Goal: Contribute content: Add original content to the website for others to see

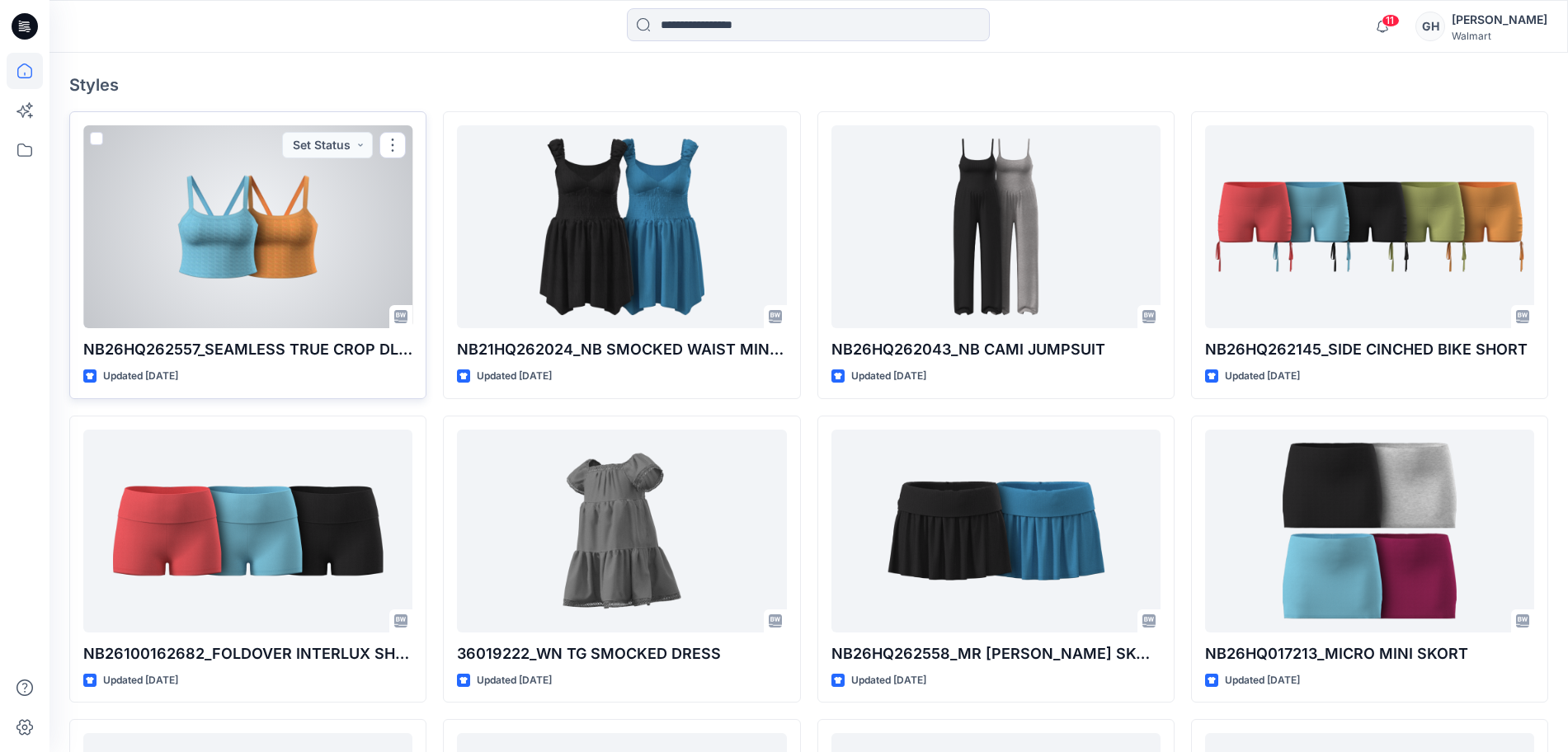
scroll to position [746, 0]
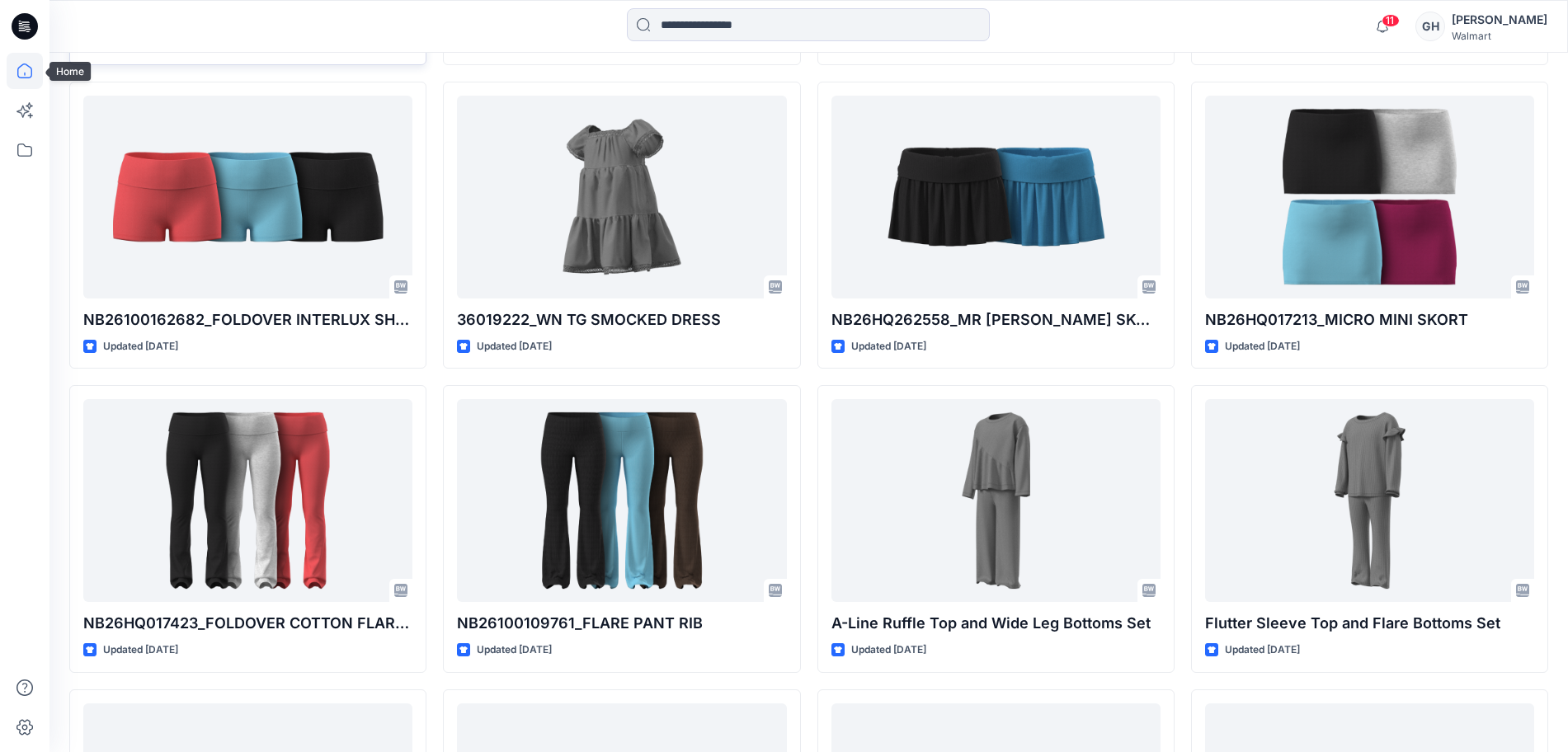
drag, startPoint x: 21, startPoint y: 57, endPoint x: 71, endPoint y: 59, distance: 50.0
click at [21, 57] on icon at bounding box center [25, 71] width 37 height 37
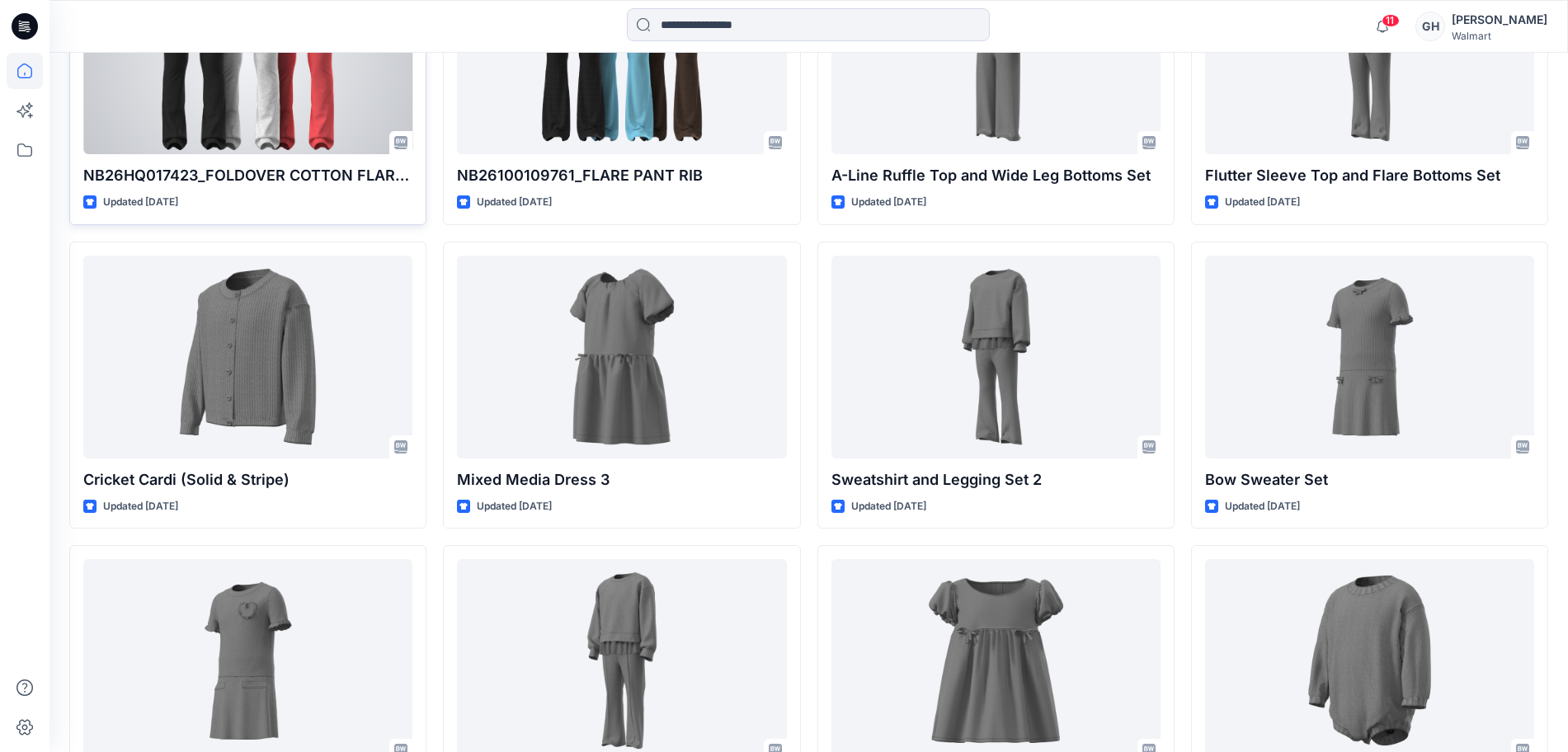
scroll to position [25, 0]
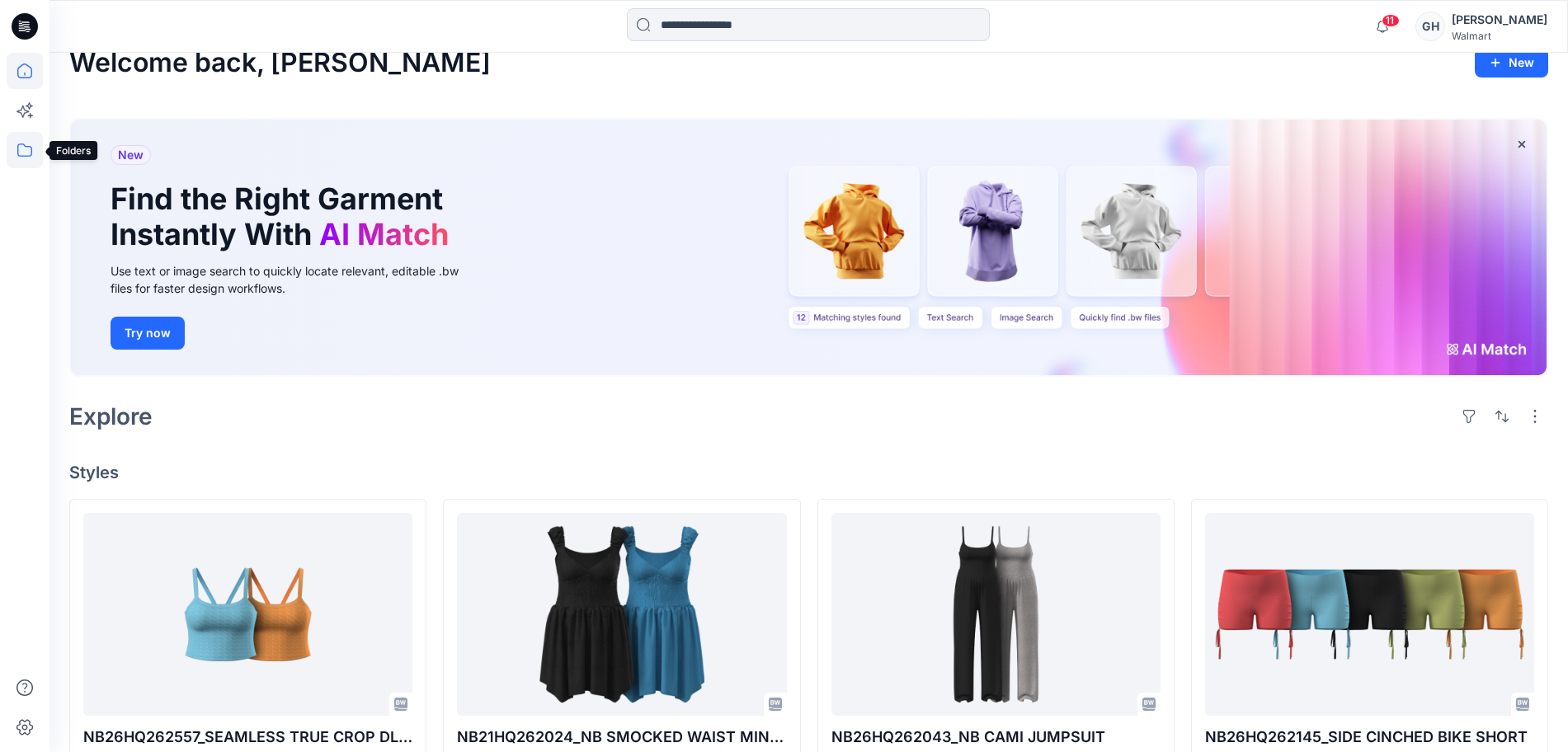
click at [31, 145] on icon at bounding box center [25, 151] width 37 height 37
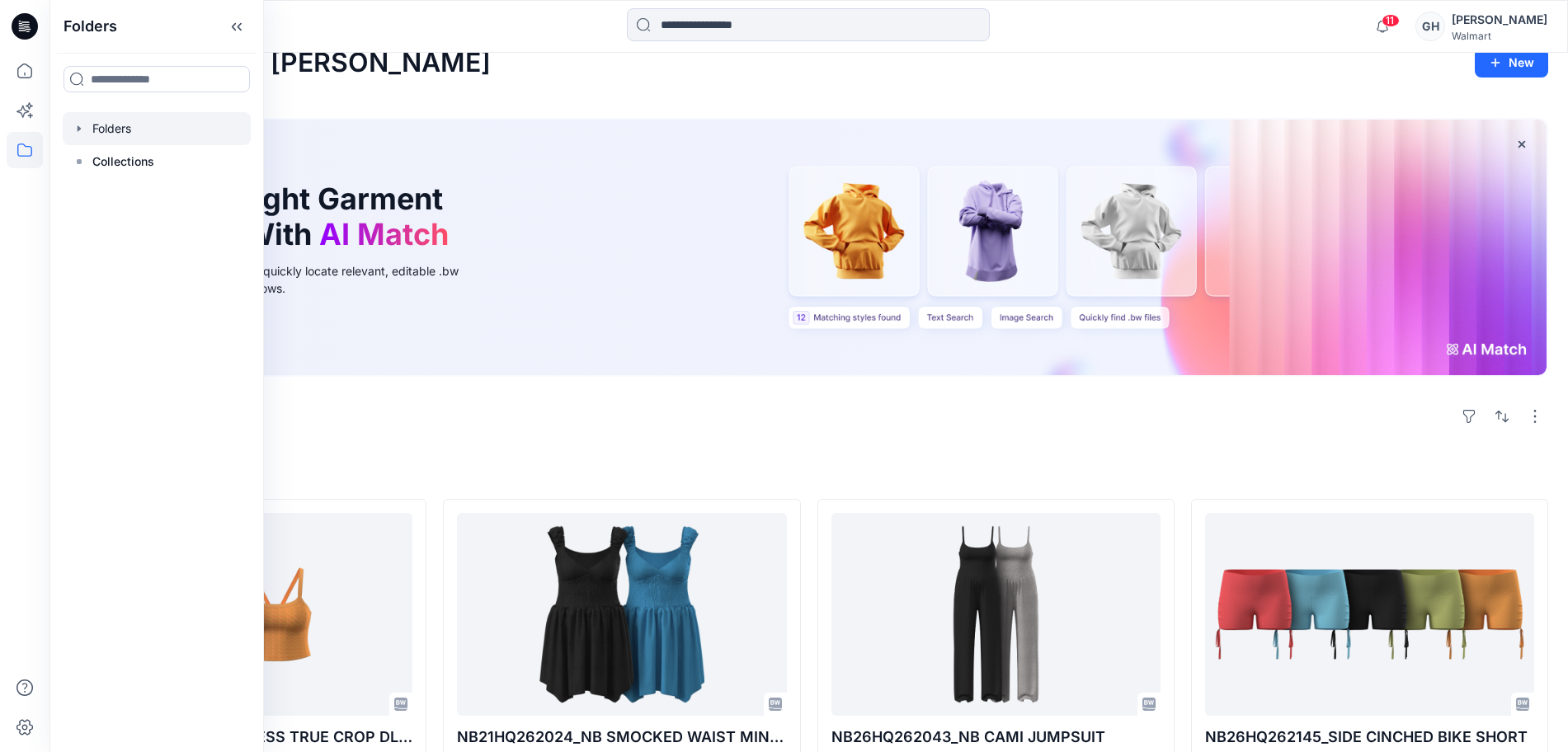
click at [146, 128] on div at bounding box center [156, 129] width 188 height 33
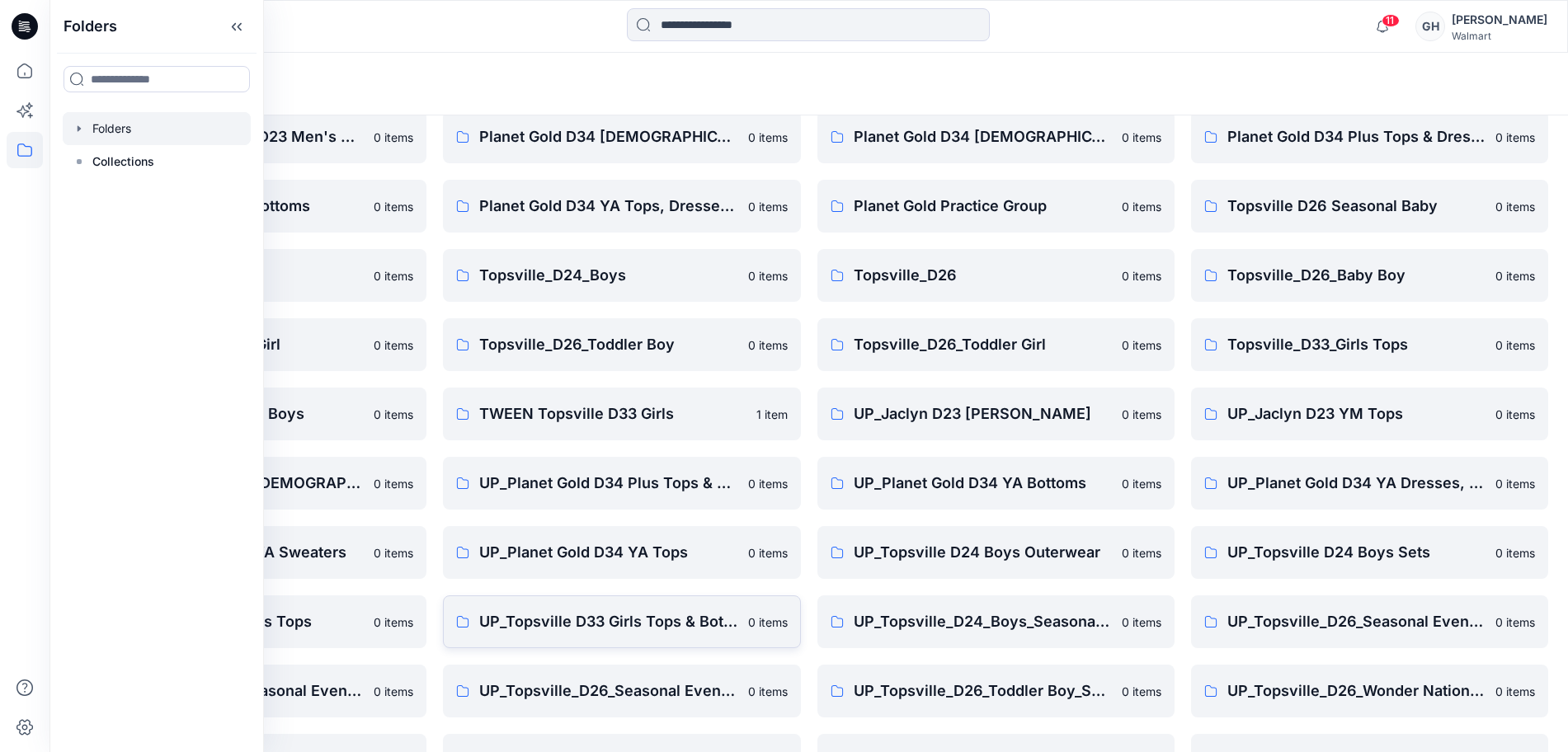
scroll to position [103, 0]
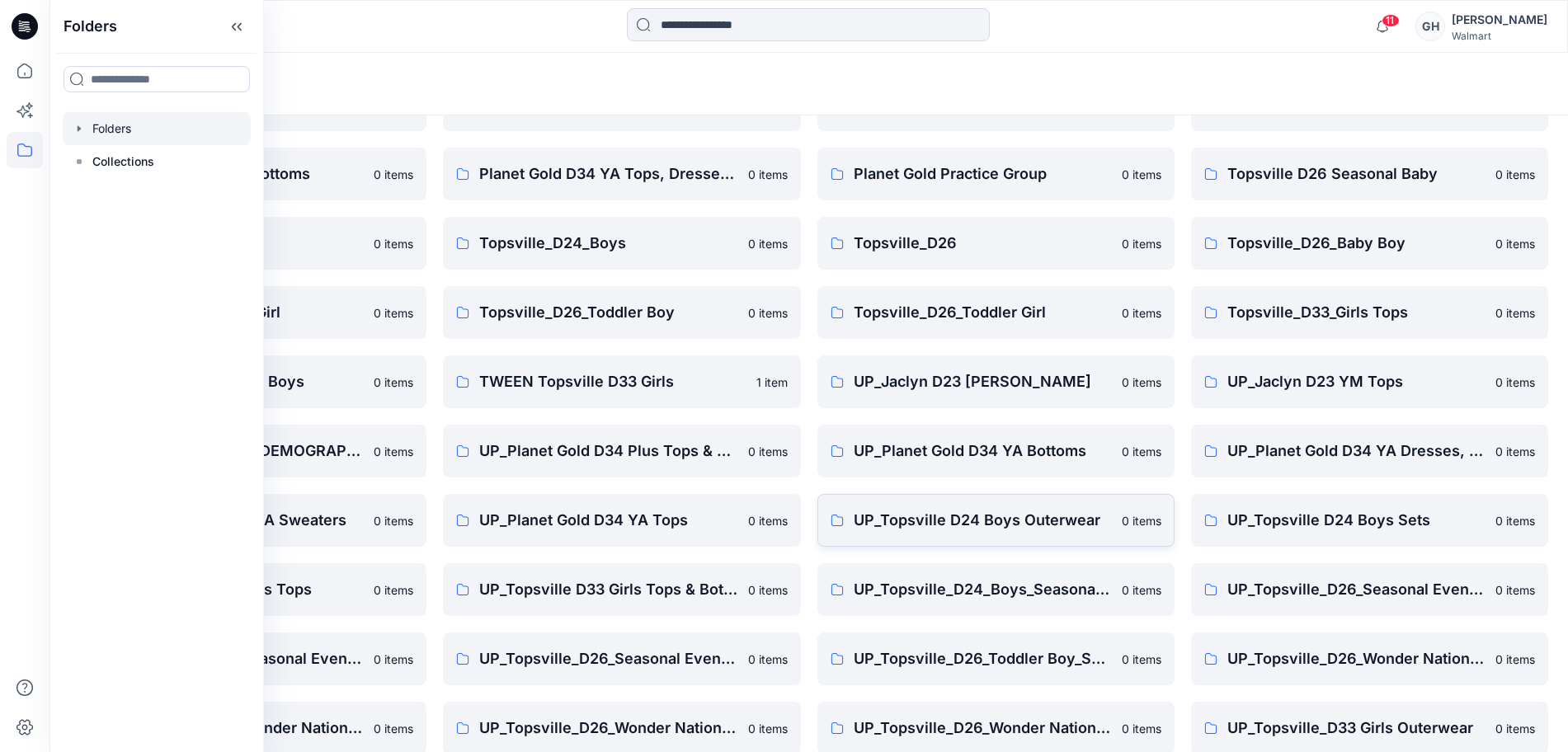
click at [1000, 527] on p "UP_Topsville D24 Boys Outerwear" at bounding box center [983, 520] width 258 height 23
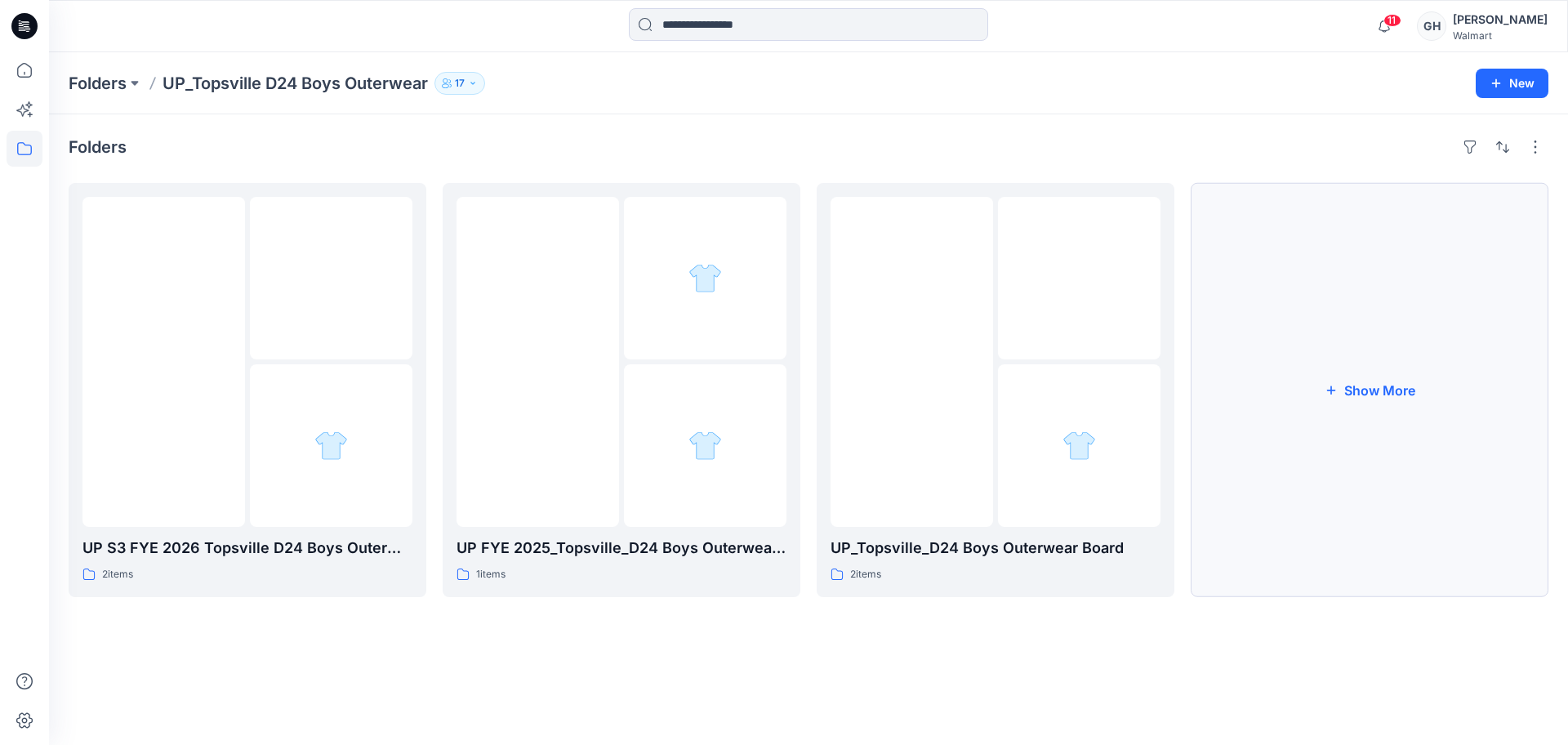
click at [1336, 421] on button "Show More" at bounding box center [1369, 390] width 358 height 414
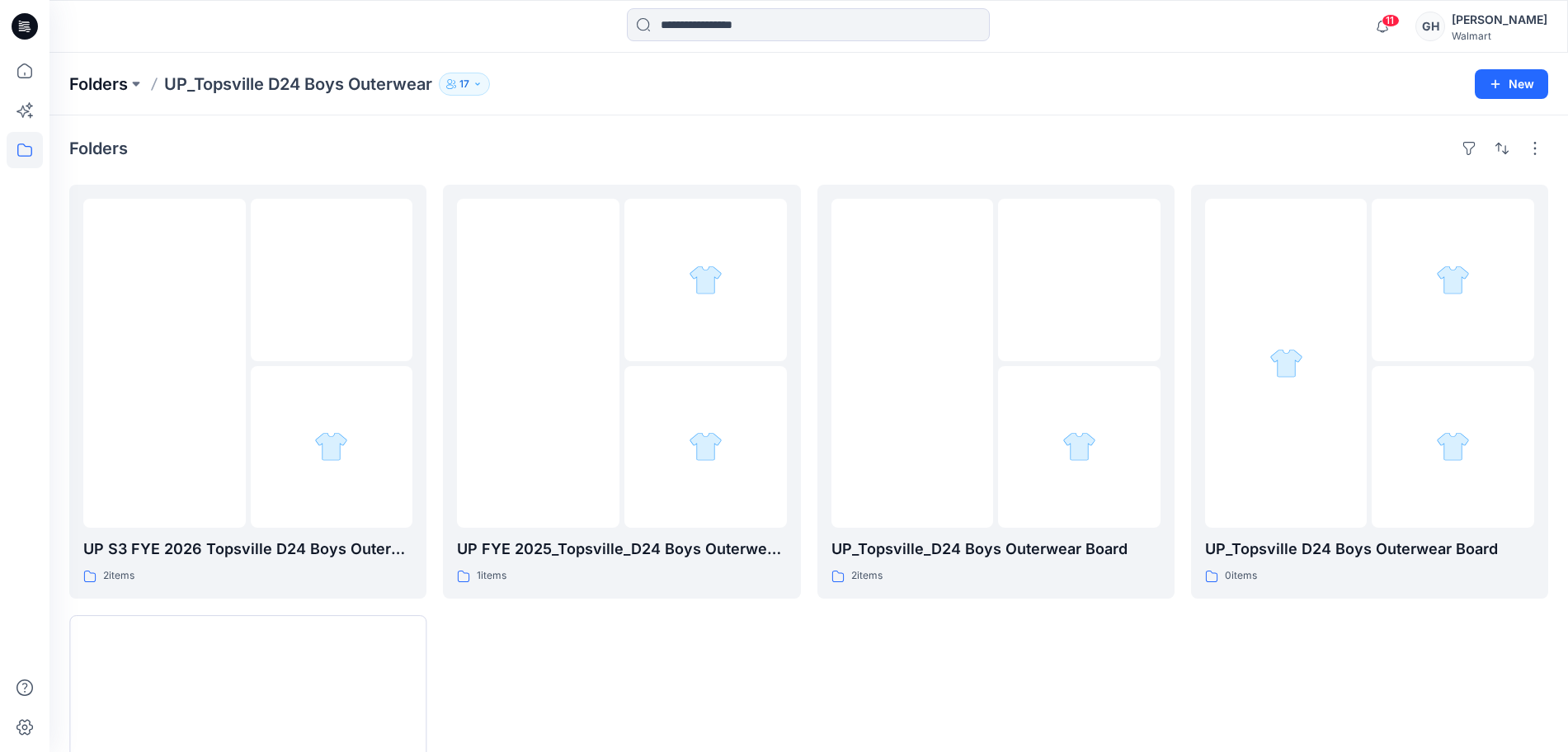
click at [124, 74] on p "Folders" at bounding box center [98, 84] width 58 height 23
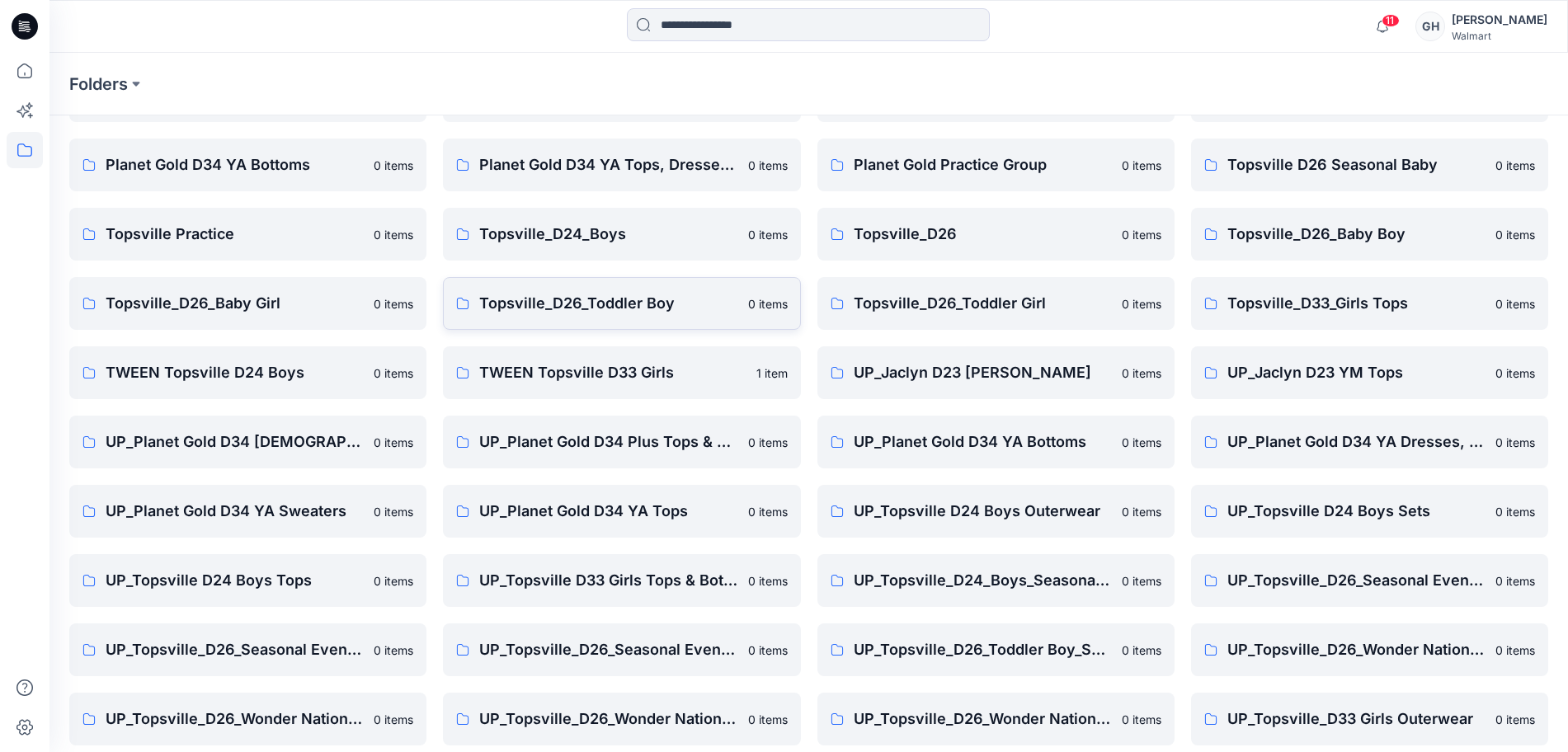
scroll to position [195, 0]
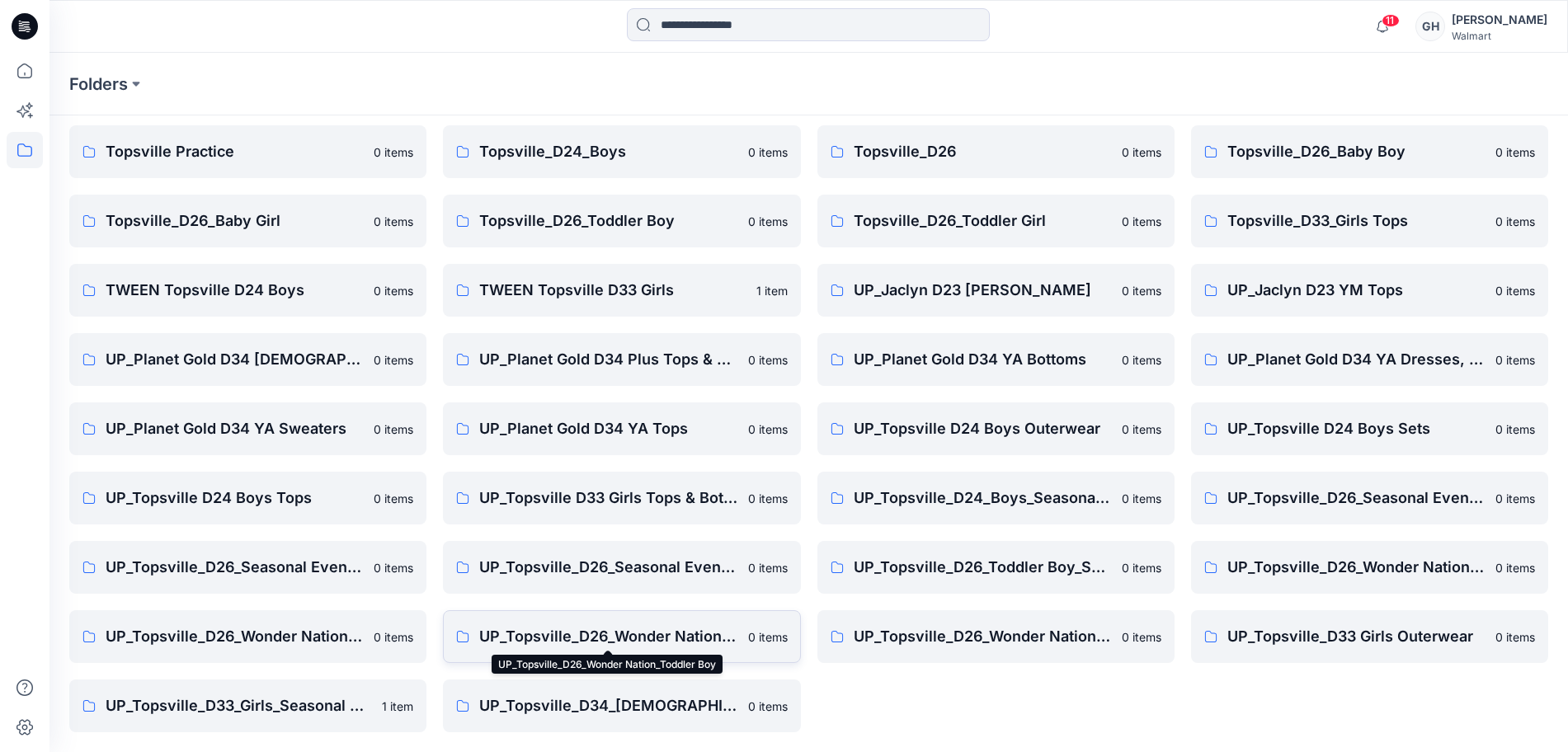
click at [673, 628] on p "UP_Topsville_D26_Wonder Nation_Toddler Boy" at bounding box center [608, 636] width 258 height 23
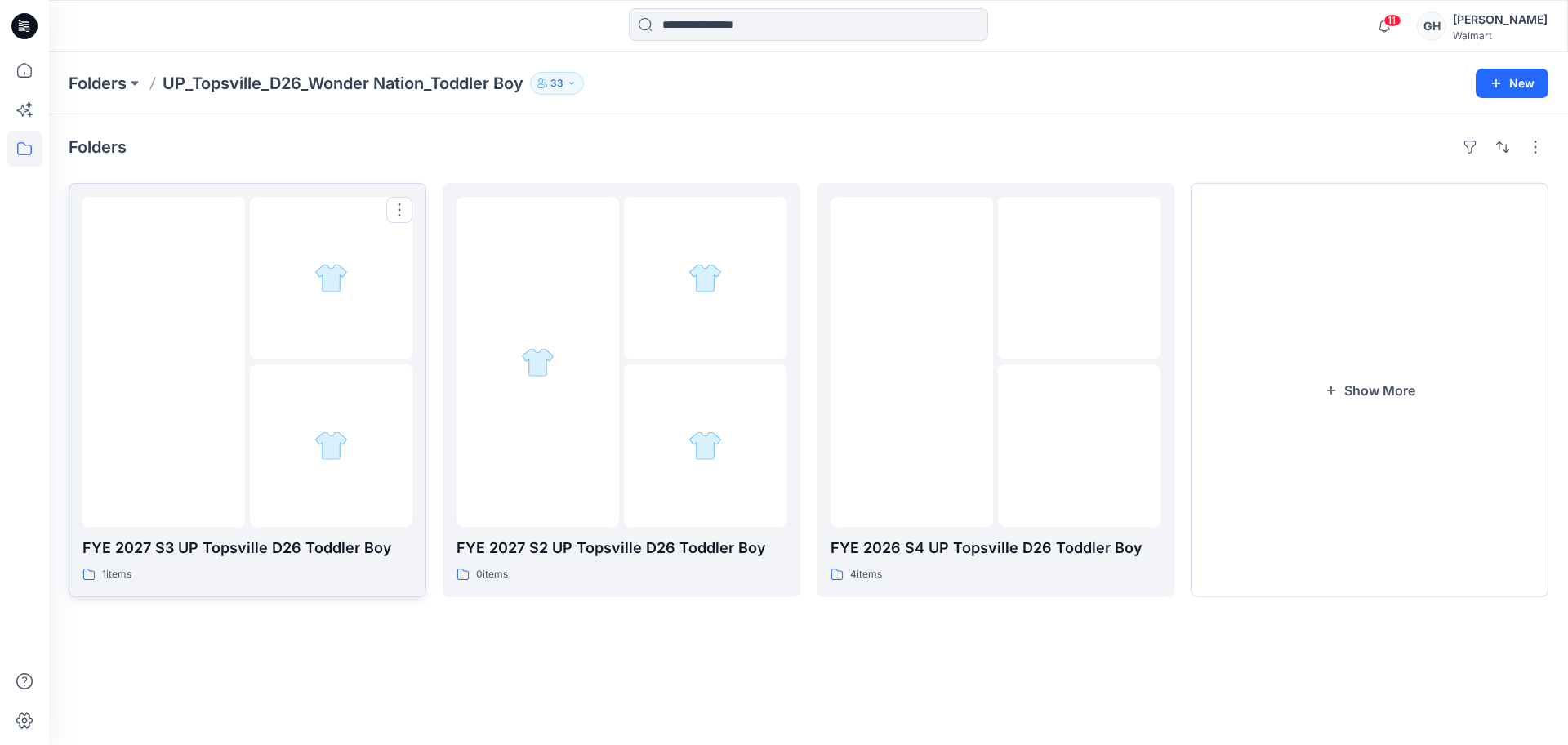
click at [164, 362] on img at bounding box center [164, 362] width 0 height 0
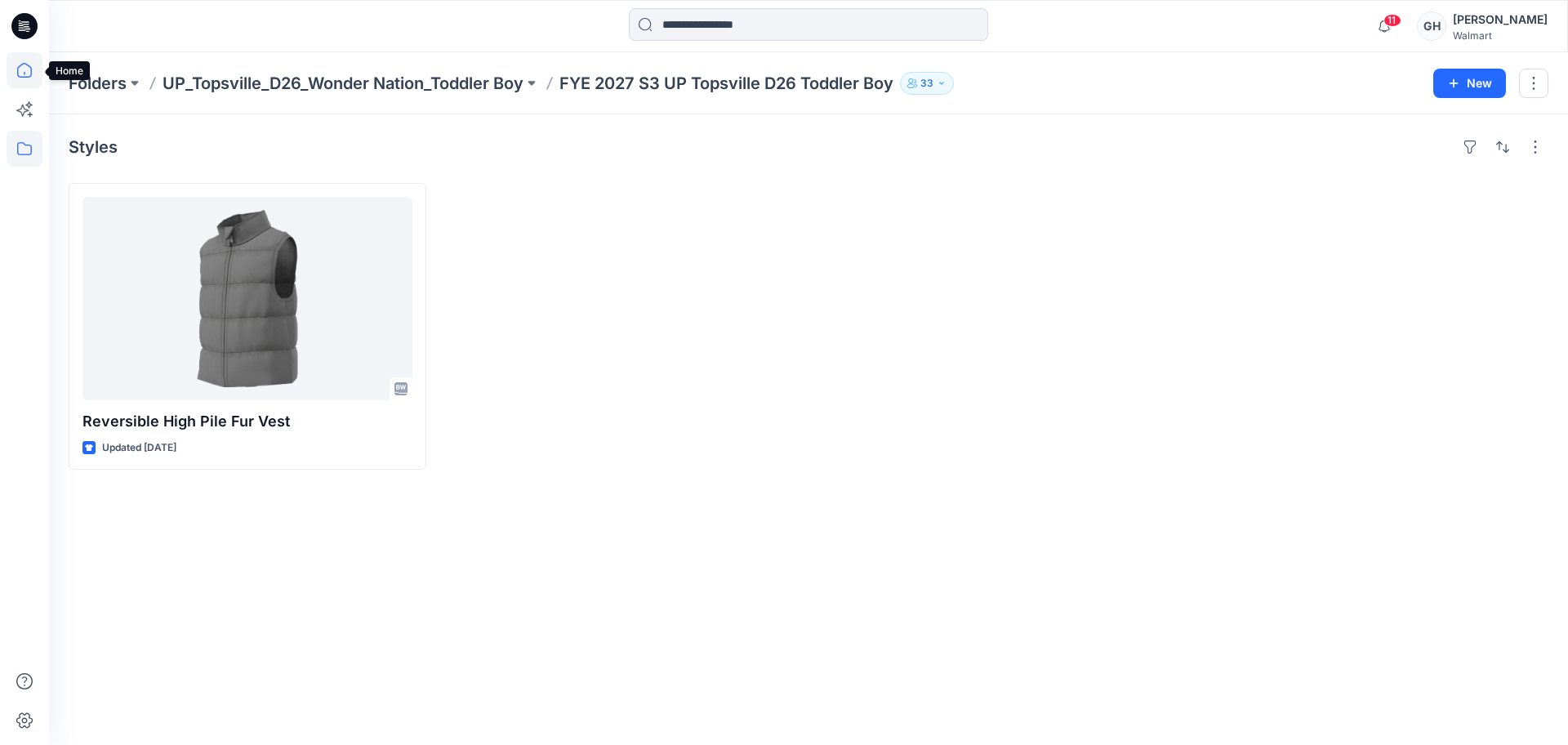
drag, startPoint x: 8, startPoint y: 69, endPoint x: 24, endPoint y: 75, distance: 17.1
click at [8, 69] on icon at bounding box center [25, 70] width 36 height 36
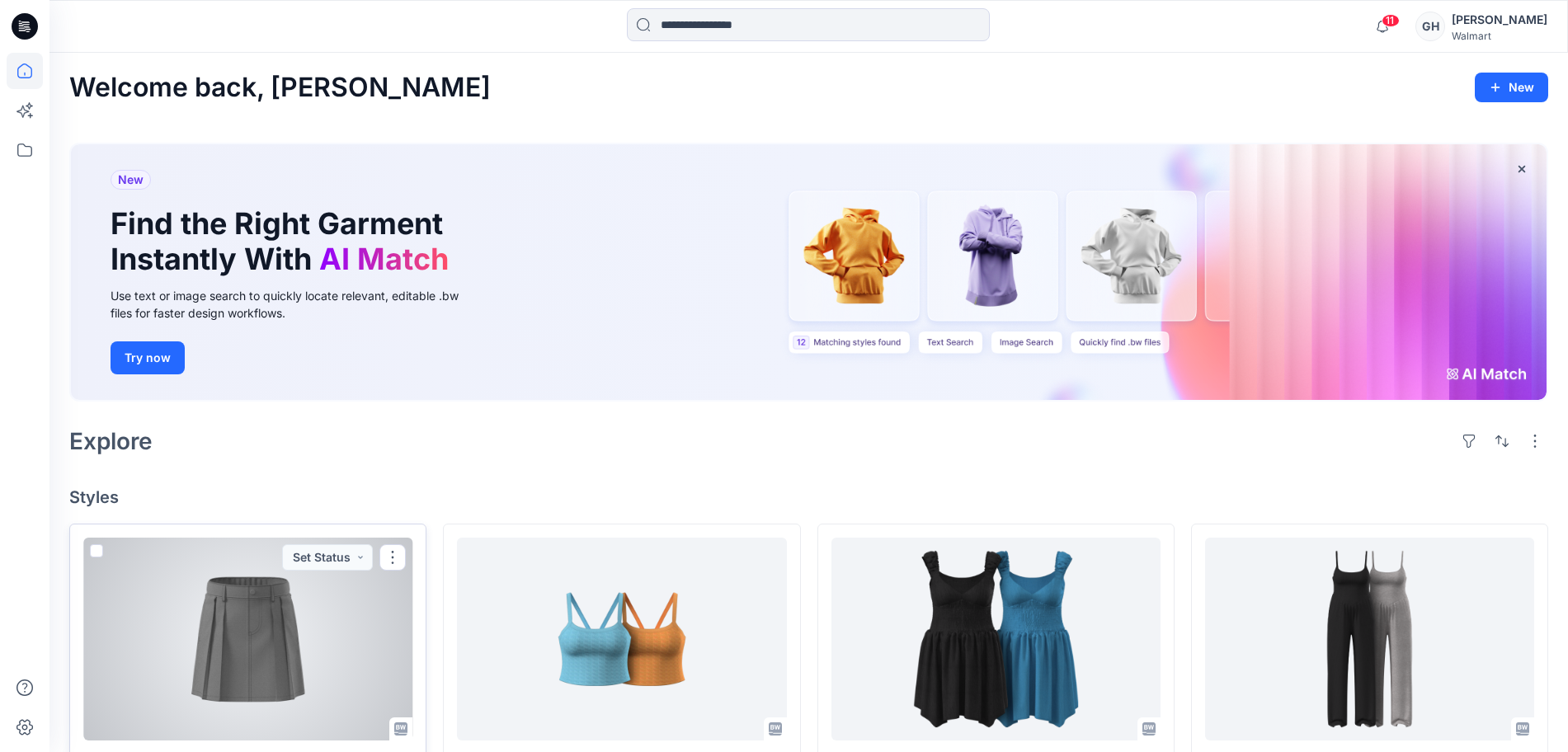
drag, startPoint x: 314, startPoint y: 680, endPoint x: 345, endPoint y: 665, distance: 34.4
click at [313, 680] on div at bounding box center [247, 639] width 329 height 203
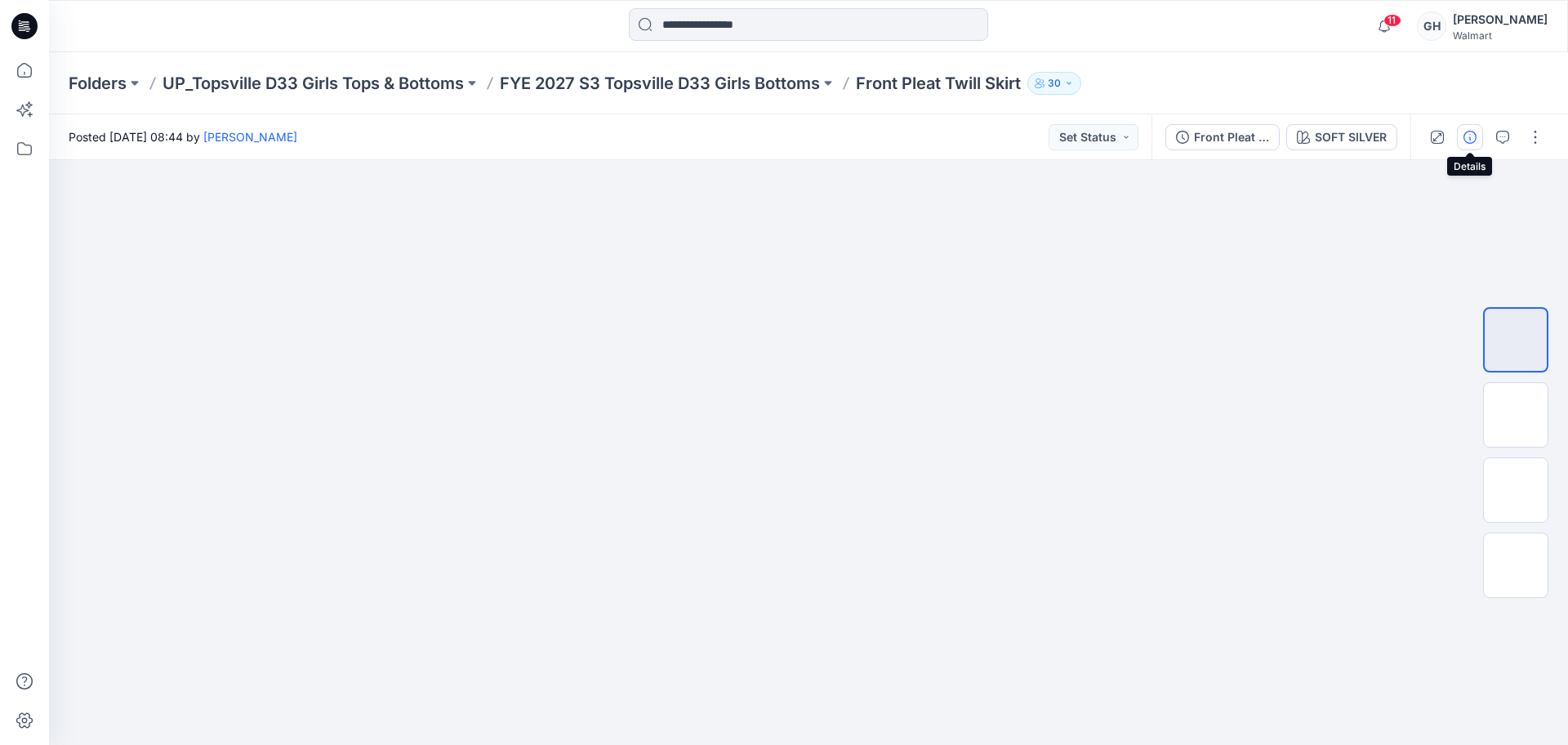
click at [1467, 139] on icon "button" at bounding box center [1470, 138] width 13 height 13
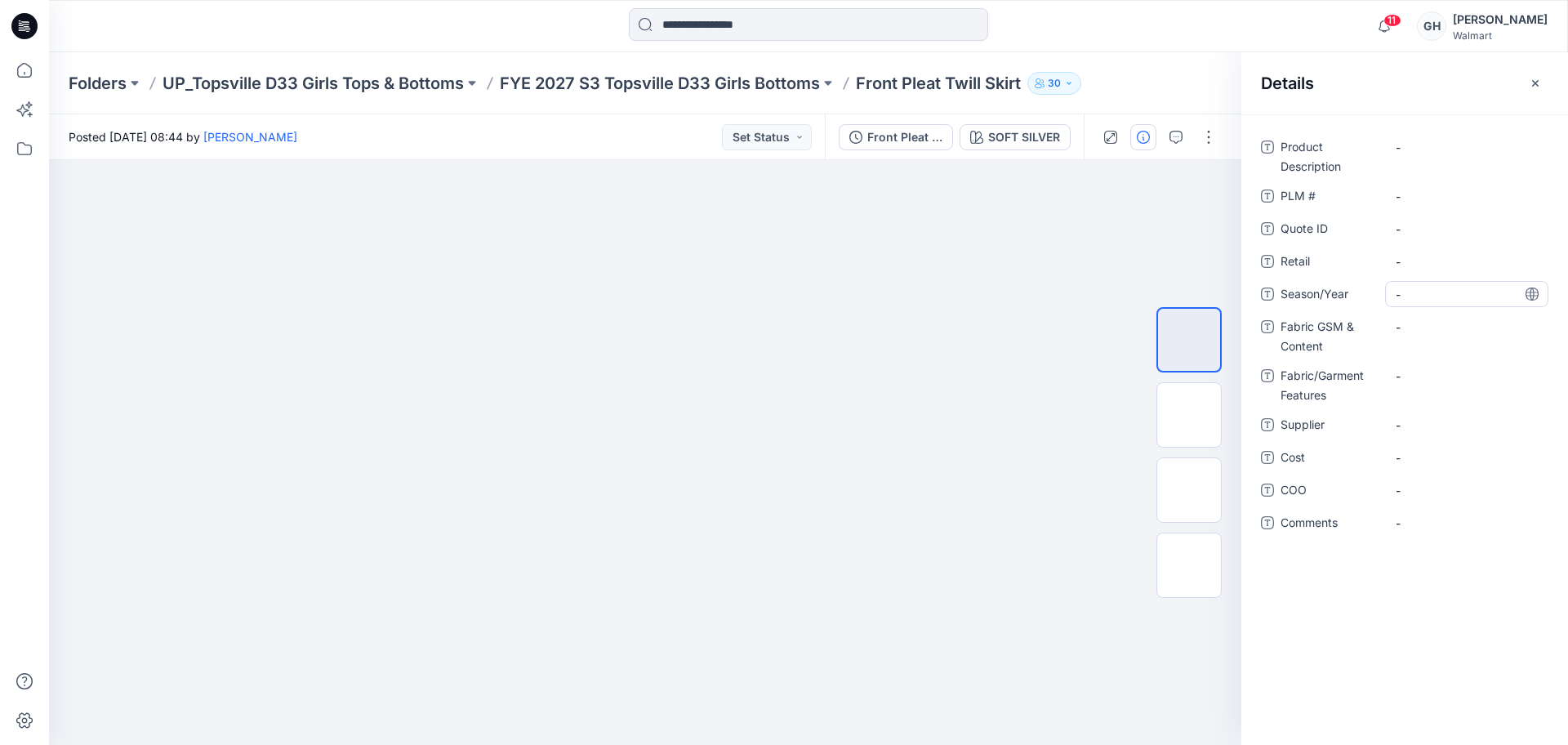
click at [1421, 294] on span "-" at bounding box center [1467, 294] width 142 height 17
type textarea "**********"
click at [1420, 422] on span "-" at bounding box center [1467, 424] width 142 height 17
type textarea "*********"
click at [1424, 331] on Content "-" at bounding box center [1467, 326] width 142 height 17
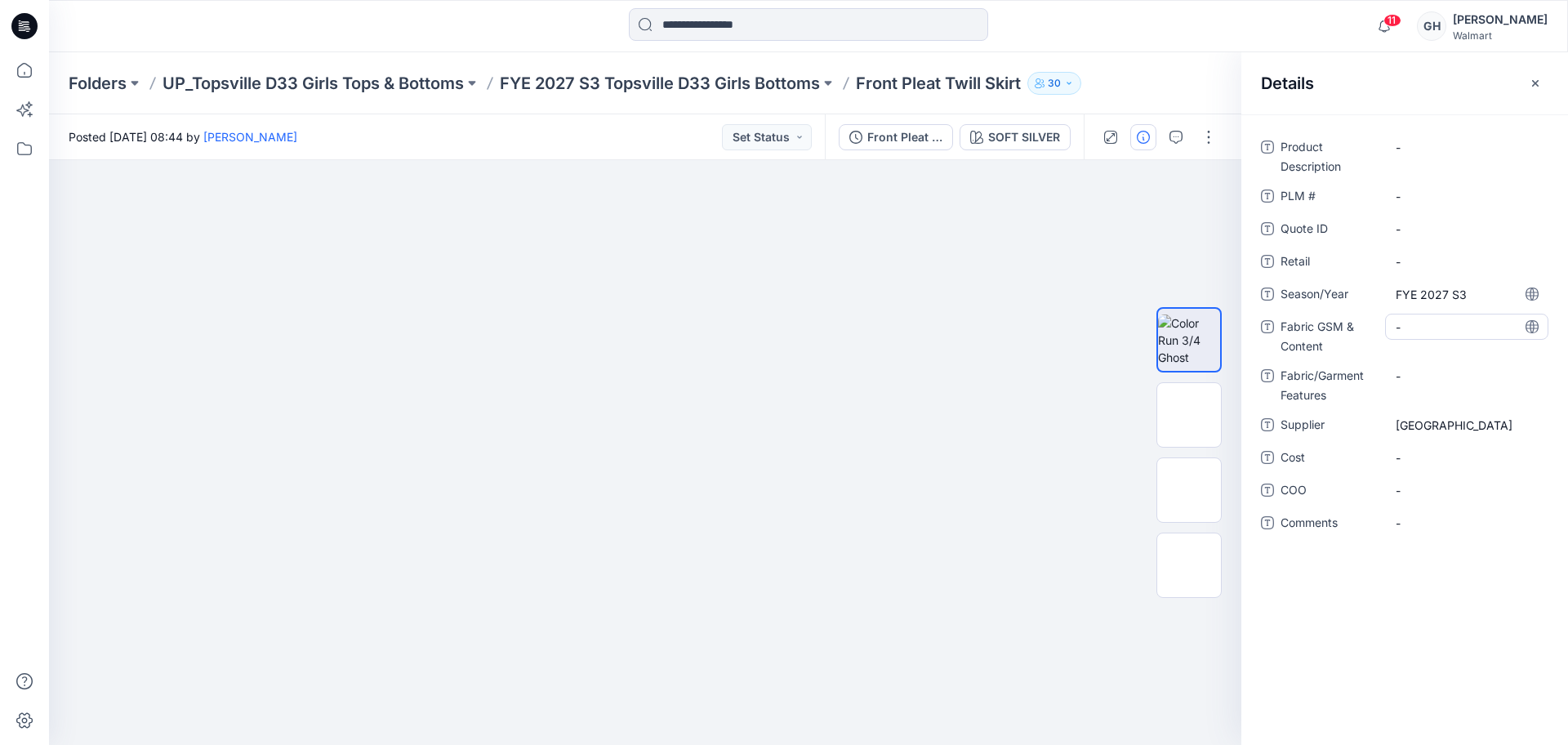
click at [1426, 330] on Content "-" at bounding box center [1467, 326] width 142 height 17
click at [1486, 314] on textarea "**********" at bounding box center [1467, 327] width 163 height 26
type textarea "**********"
click at [1467, 371] on Features "-" at bounding box center [1467, 376] width 142 height 17
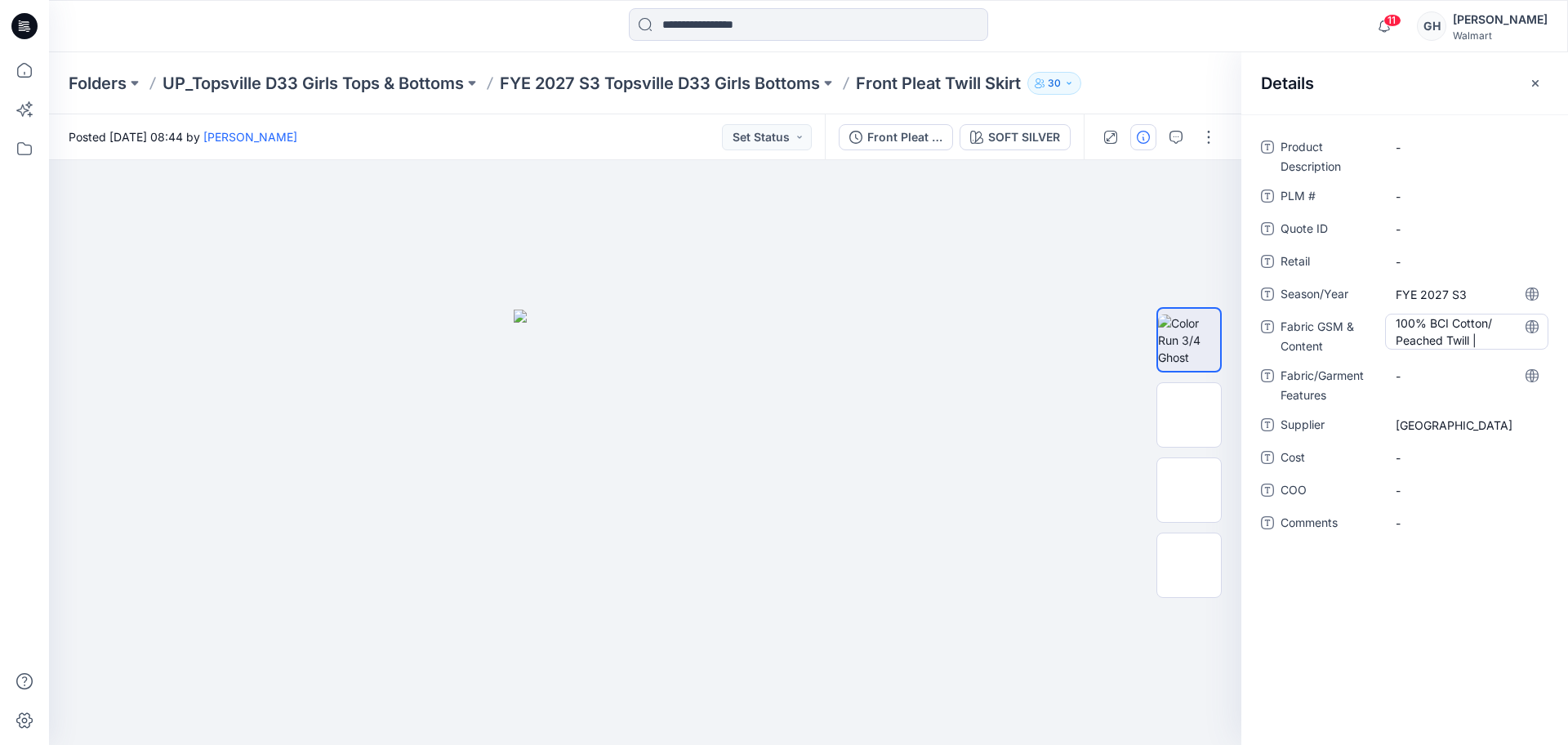
click at [1490, 338] on Content "100% BCI Cotton/ Peached Twill |" at bounding box center [1467, 332] width 142 height 35
click at [1491, 340] on textarea "**********" at bounding box center [1467, 331] width 163 height 35
type textarea "**********"
click at [1416, 369] on div "Product Description - PLM # - Quote ID - Retail - Season/Year FYE 2027 S3 Fabri…" at bounding box center [1404, 350] width 288 height 432
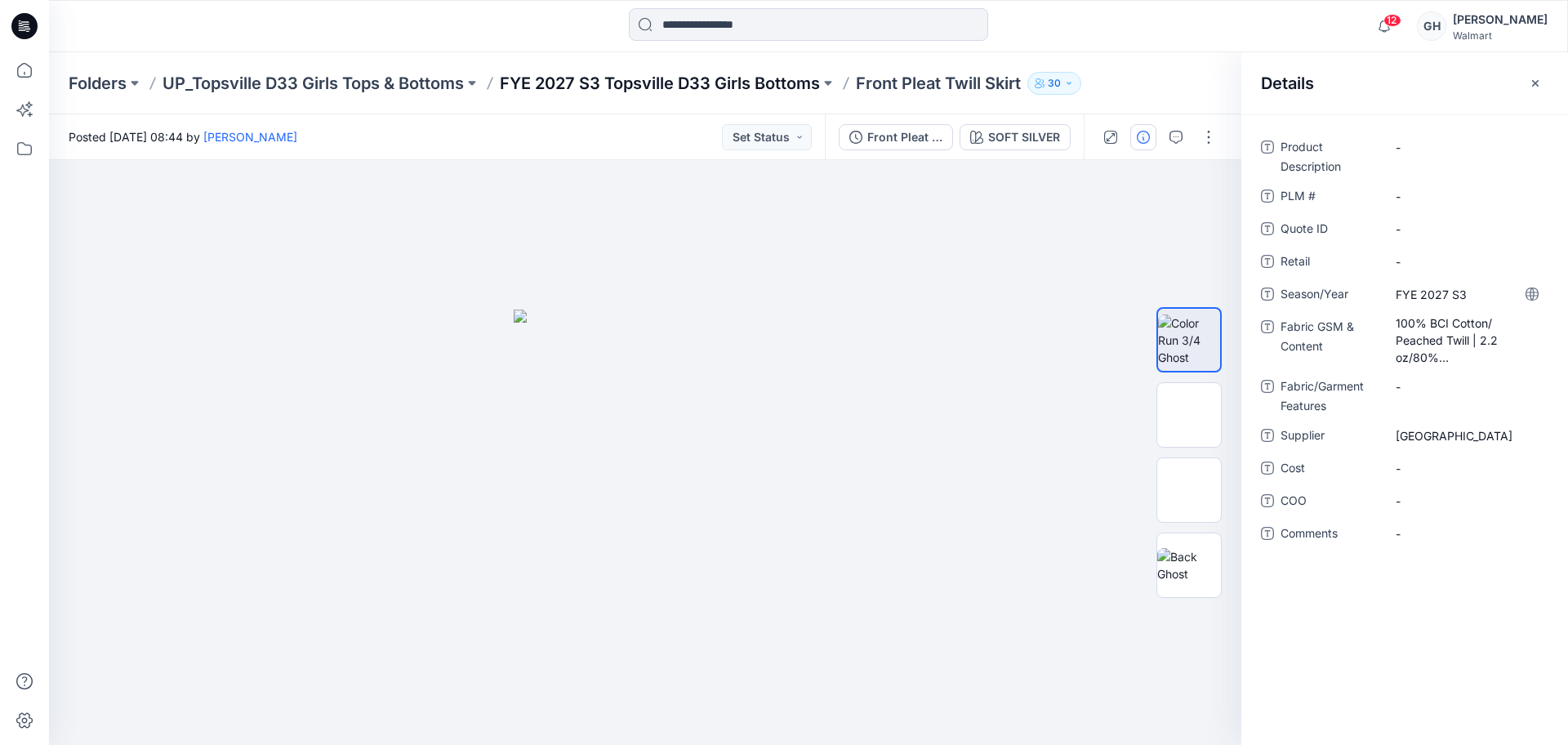
click at [781, 82] on p "FYE 2027 S3 Topsville D33 Girls Bottoms" at bounding box center [659, 83] width 320 height 23
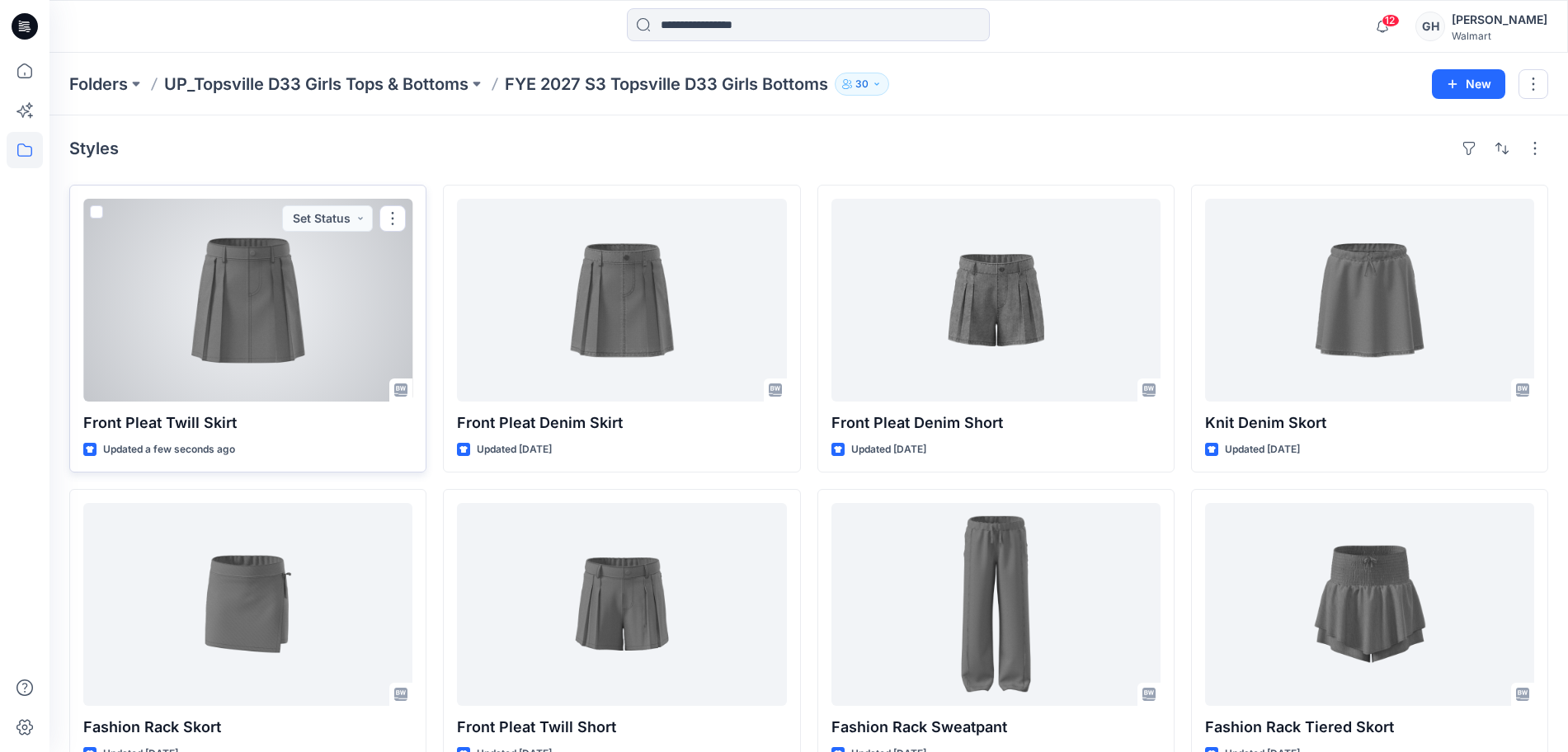
click at [275, 330] on div at bounding box center [247, 300] width 329 height 203
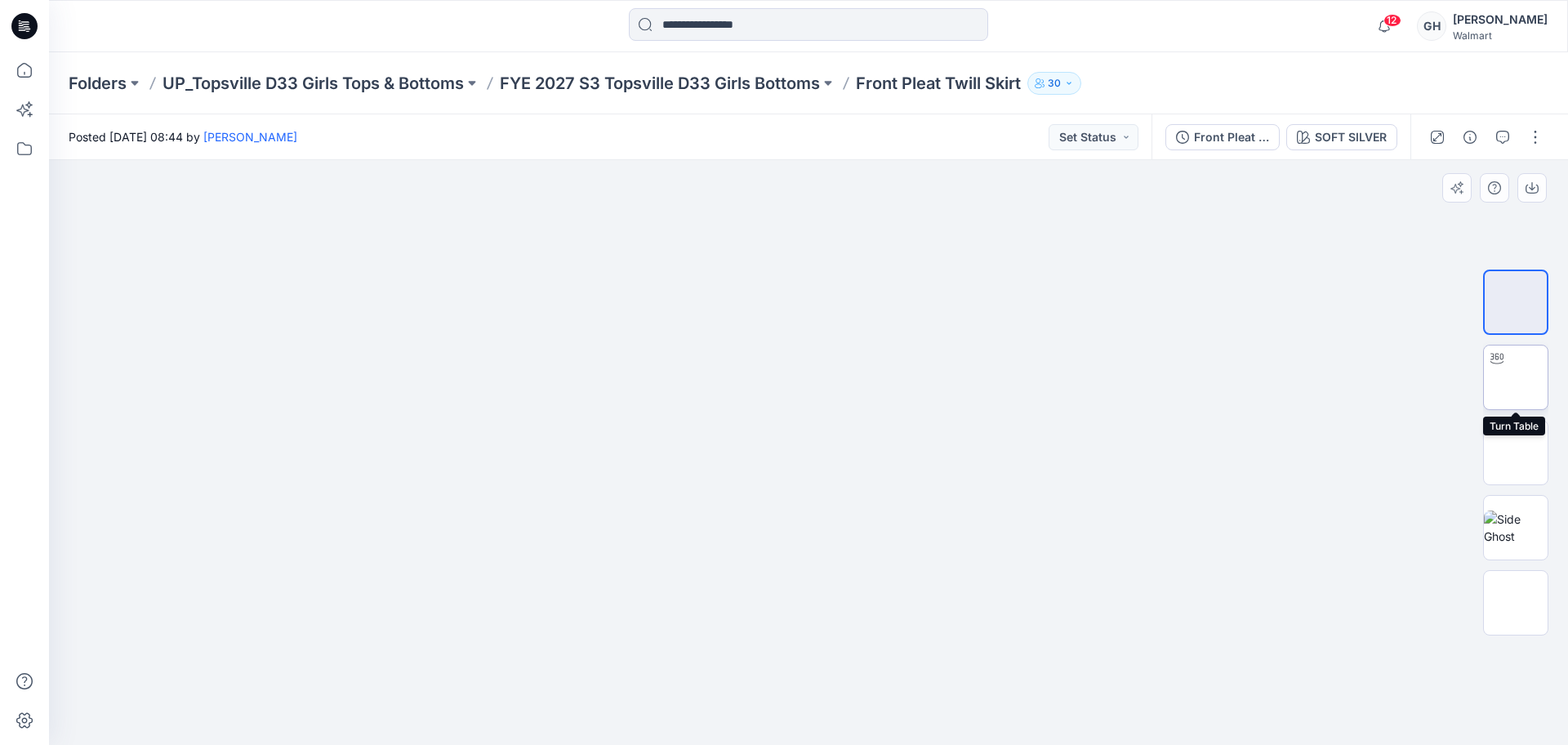
click at [1515, 377] on img at bounding box center [1515, 377] width 0 height 0
drag, startPoint x: 816, startPoint y: 720, endPoint x: 456, endPoint y: 621, distance: 373.4
click at [278, 654] on div at bounding box center [807, 452] width 1519 height 585
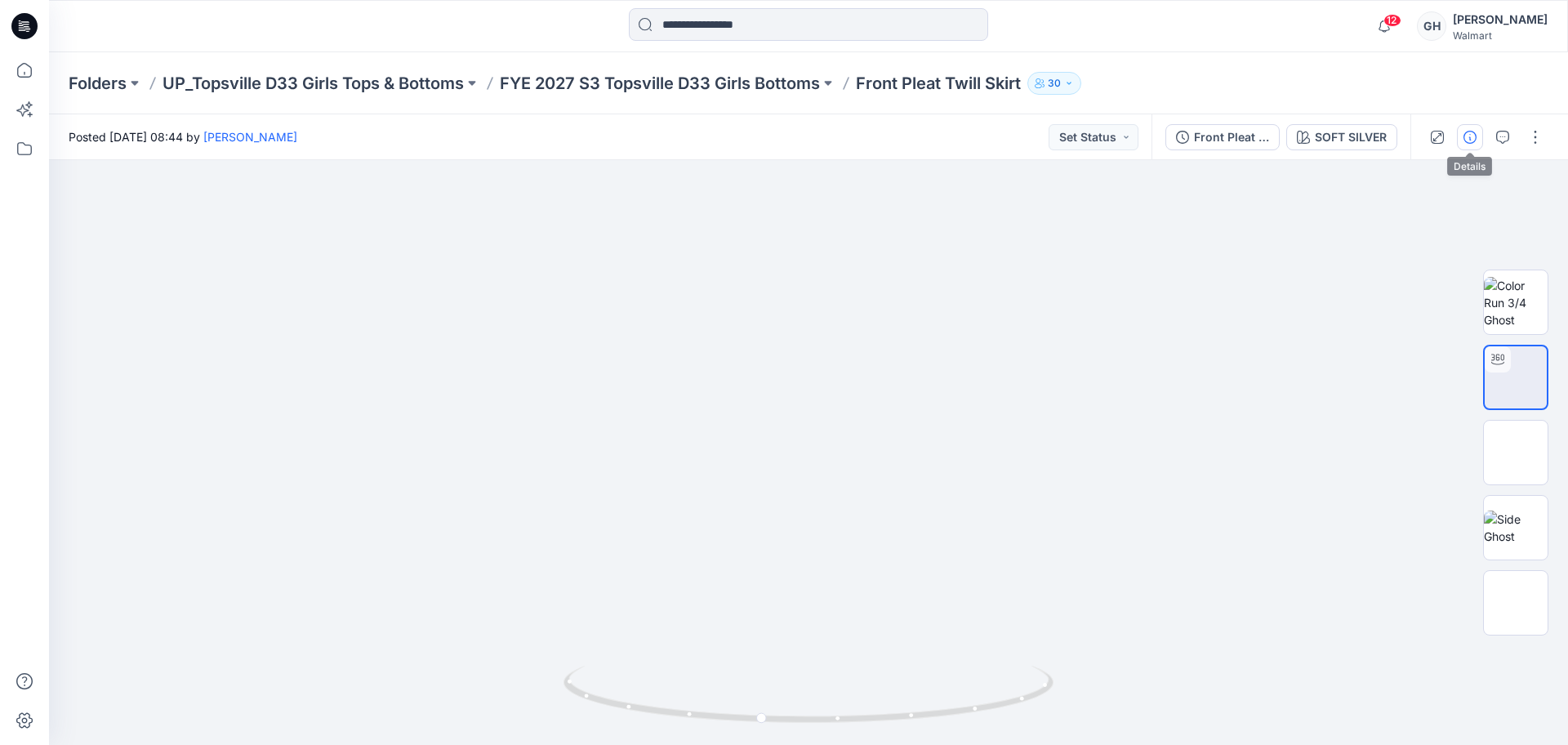
click at [1472, 126] on button "button" at bounding box center [1470, 138] width 26 height 26
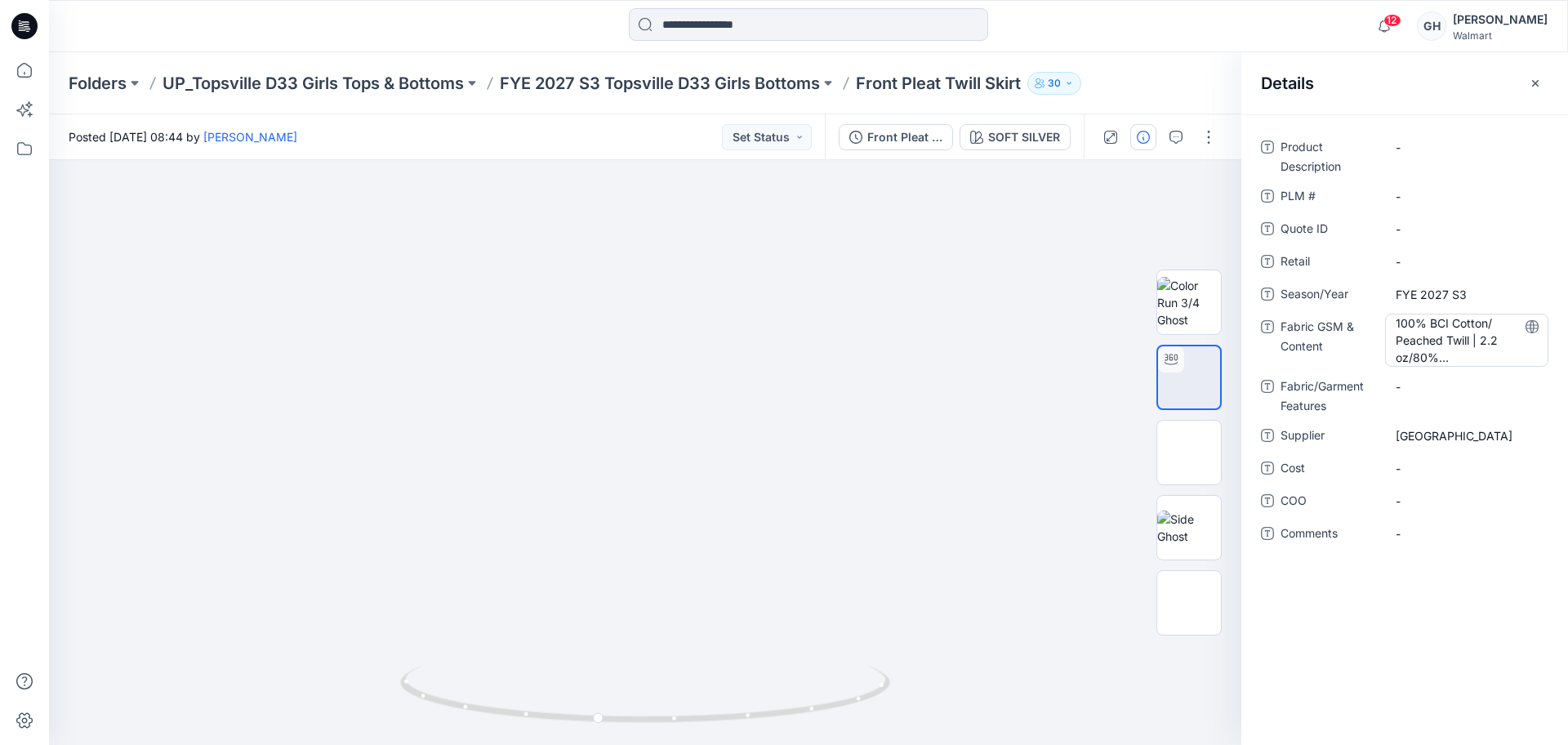
click at [1435, 325] on Content "100% BCI Cotton/ Peached Twill | 2.2 oz/80% Polyester/20% Cotton /TC Sheeting" at bounding box center [1467, 340] width 142 height 51
click at [1395, 326] on textarea "**********" at bounding box center [1467, 340] width 163 height 51
type textarea "**********"
click at [1451, 390] on Features "-" at bounding box center [1467, 385] width 142 height 17
click at [1545, 92] on button "button" at bounding box center [1535, 83] width 26 height 26
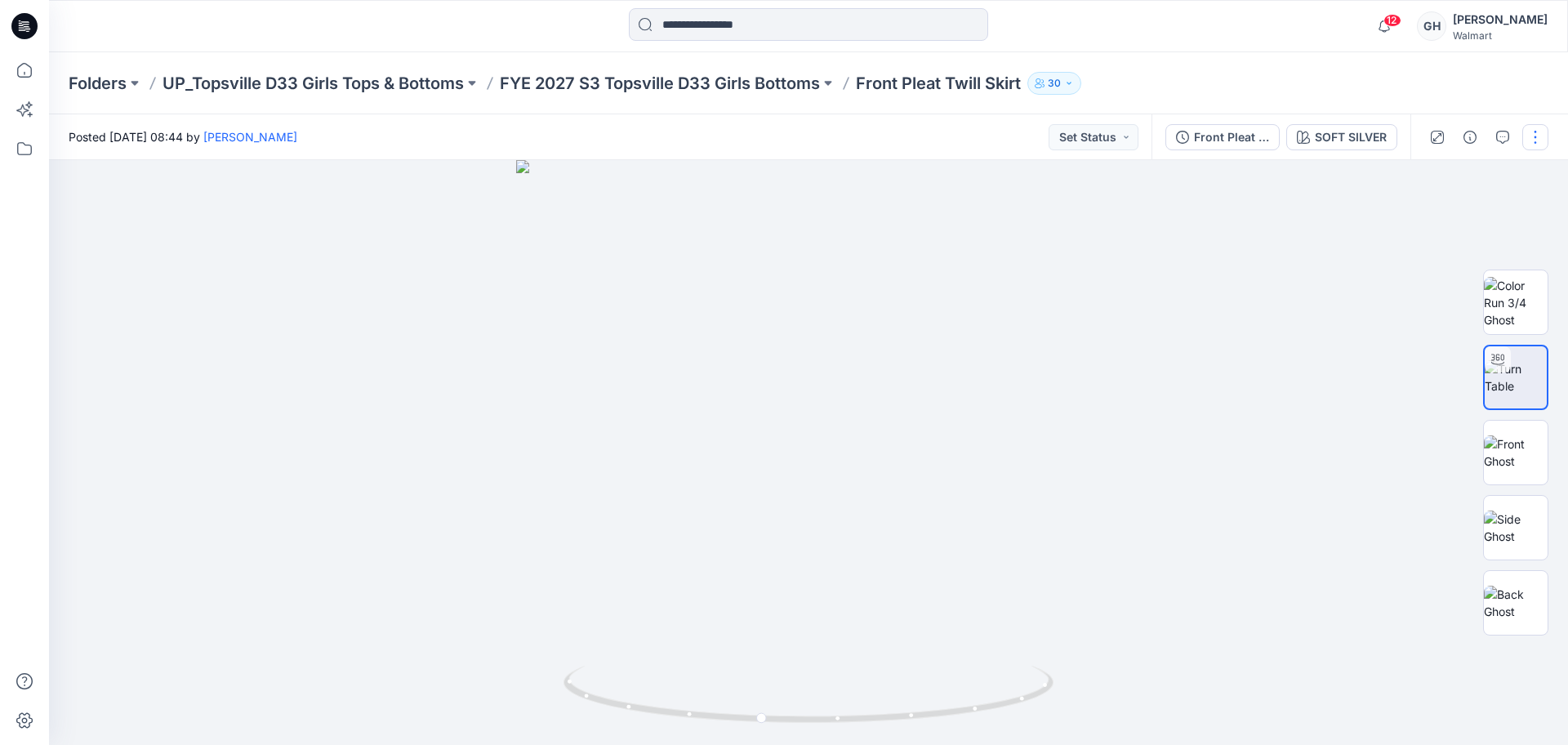
click at [1547, 140] on div at bounding box center [1485, 137] width 151 height 45
click at [1541, 138] on button "button" at bounding box center [1535, 138] width 26 height 26
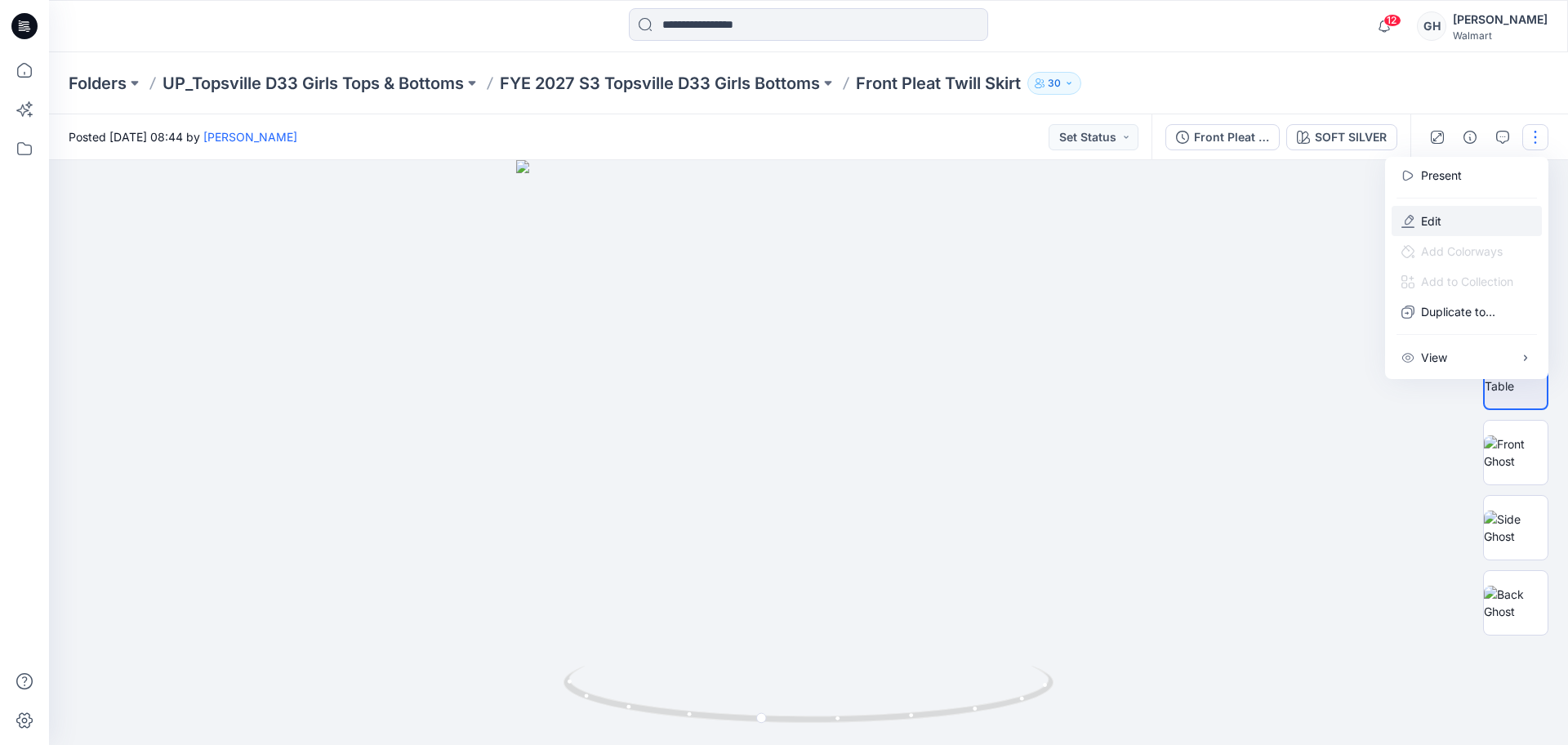
click at [1465, 212] on button "Edit" at bounding box center [1467, 221] width 150 height 30
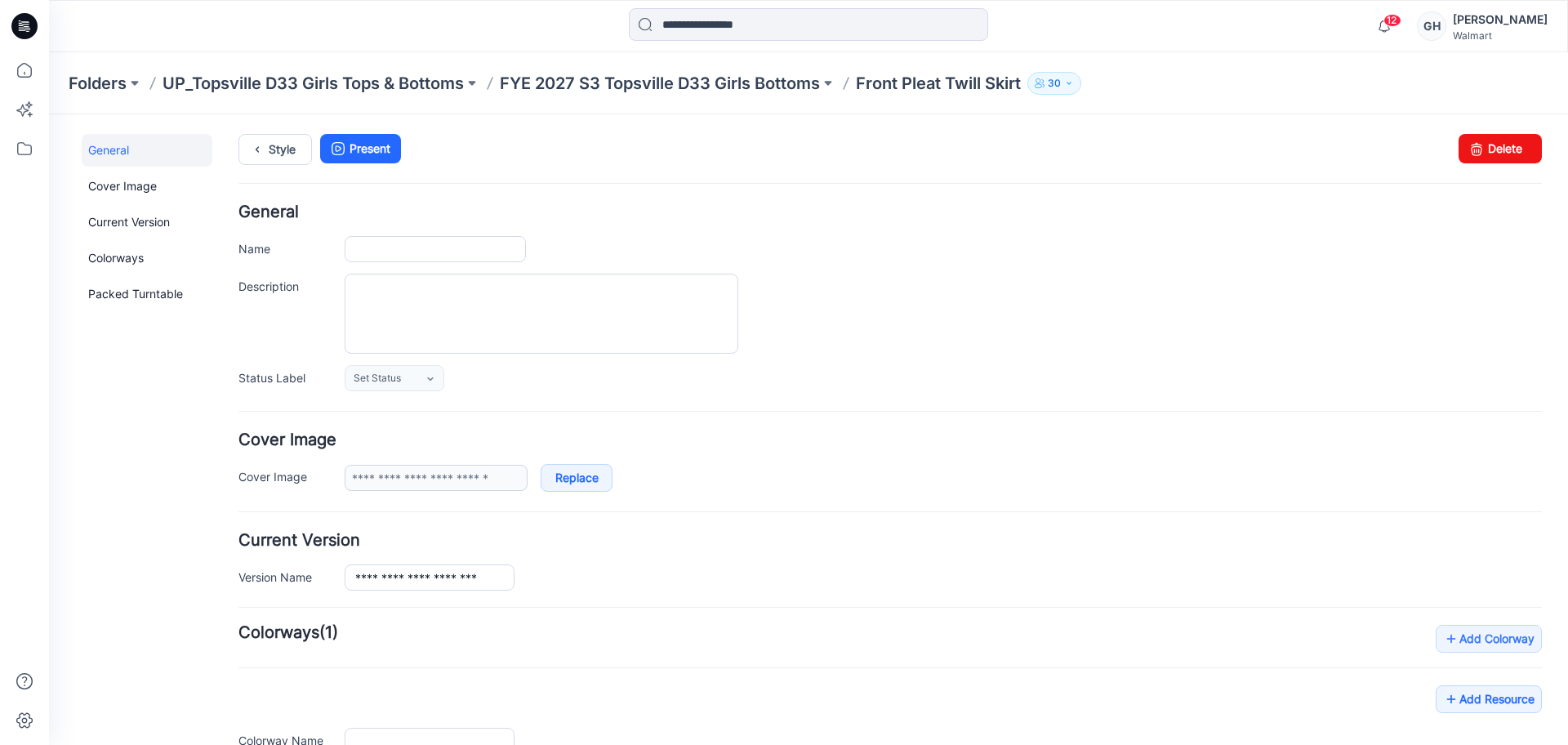
type input "**********"
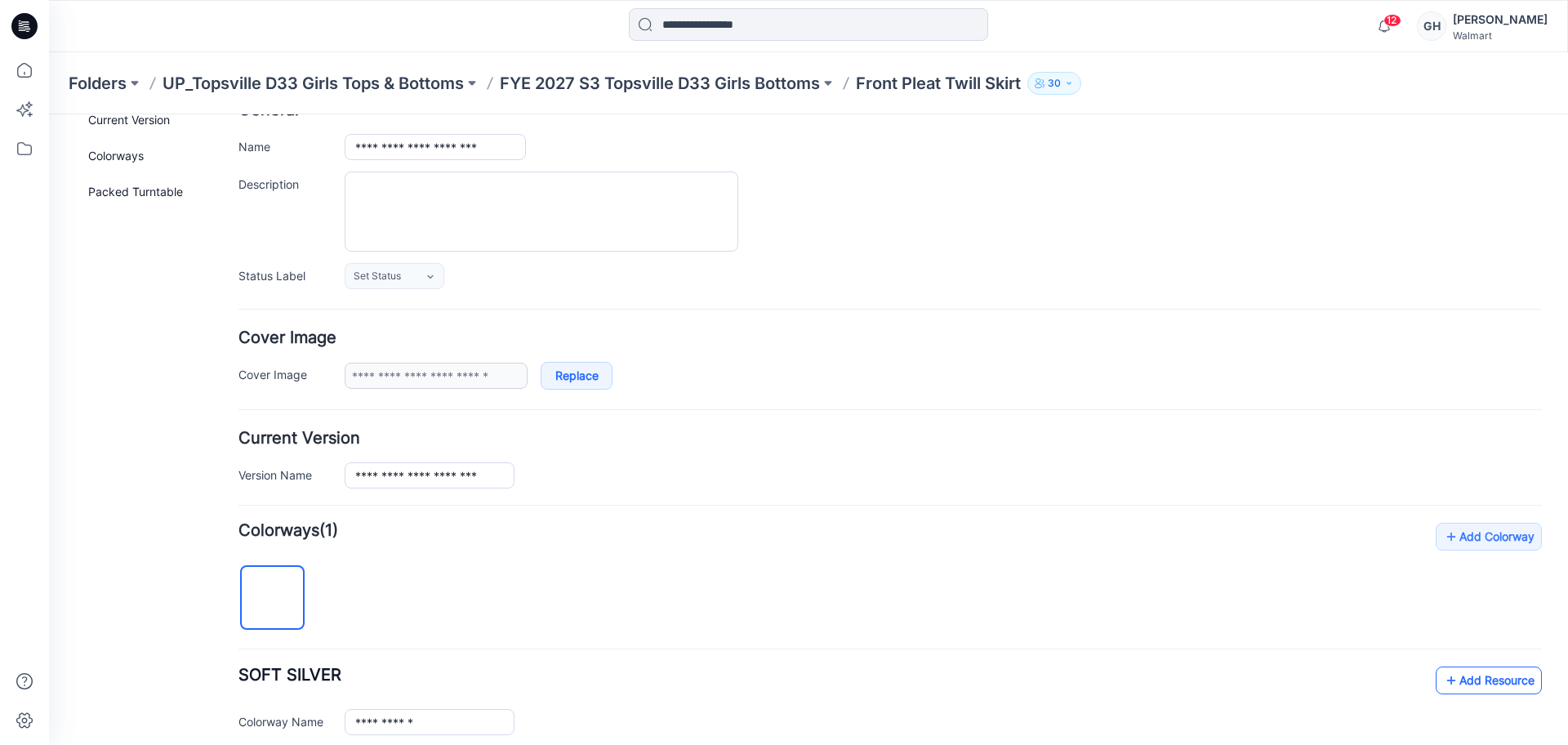
click at [1455, 685] on link "Add Resource" at bounding box center [1488, 681] width 106 height 28
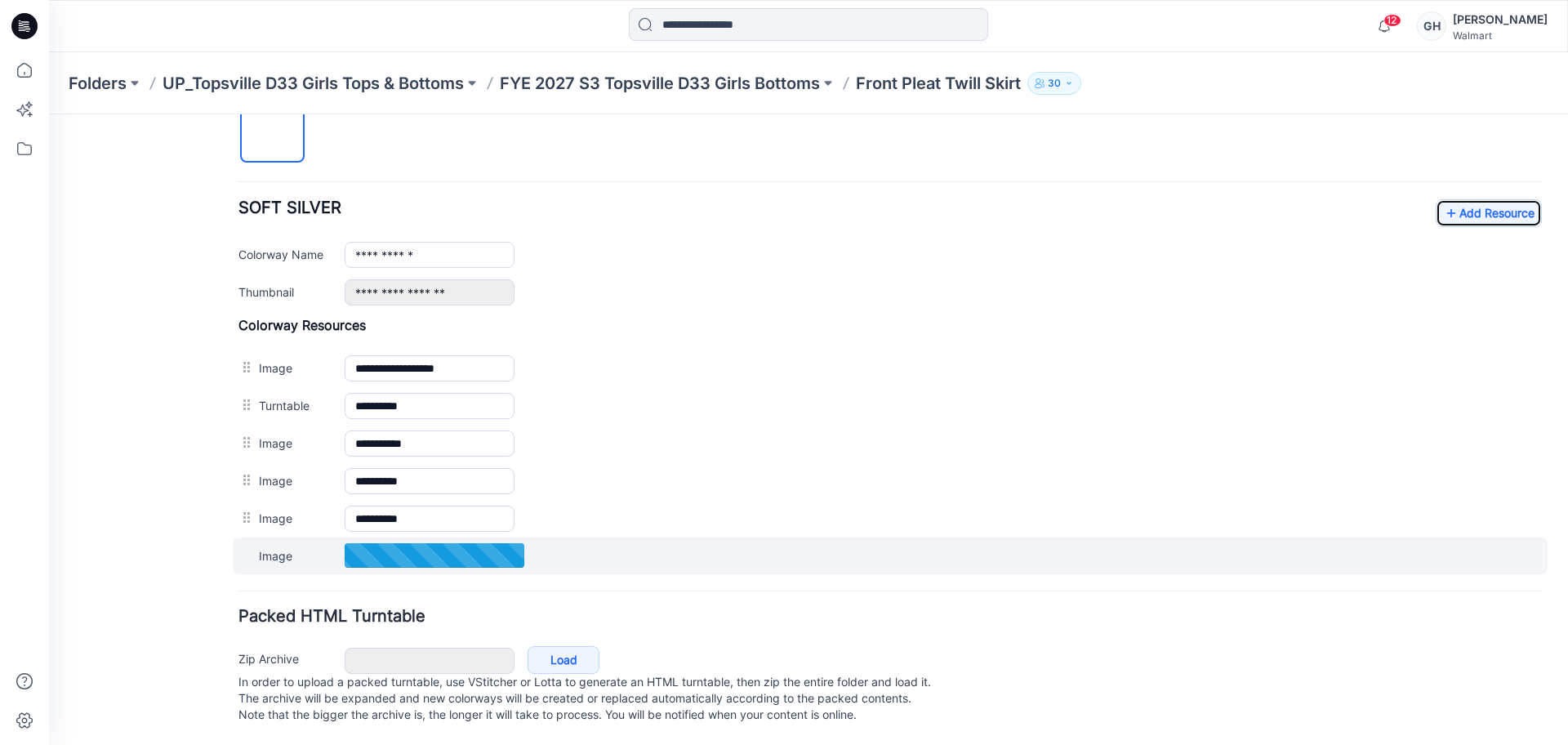
scroll to position [587, 0]
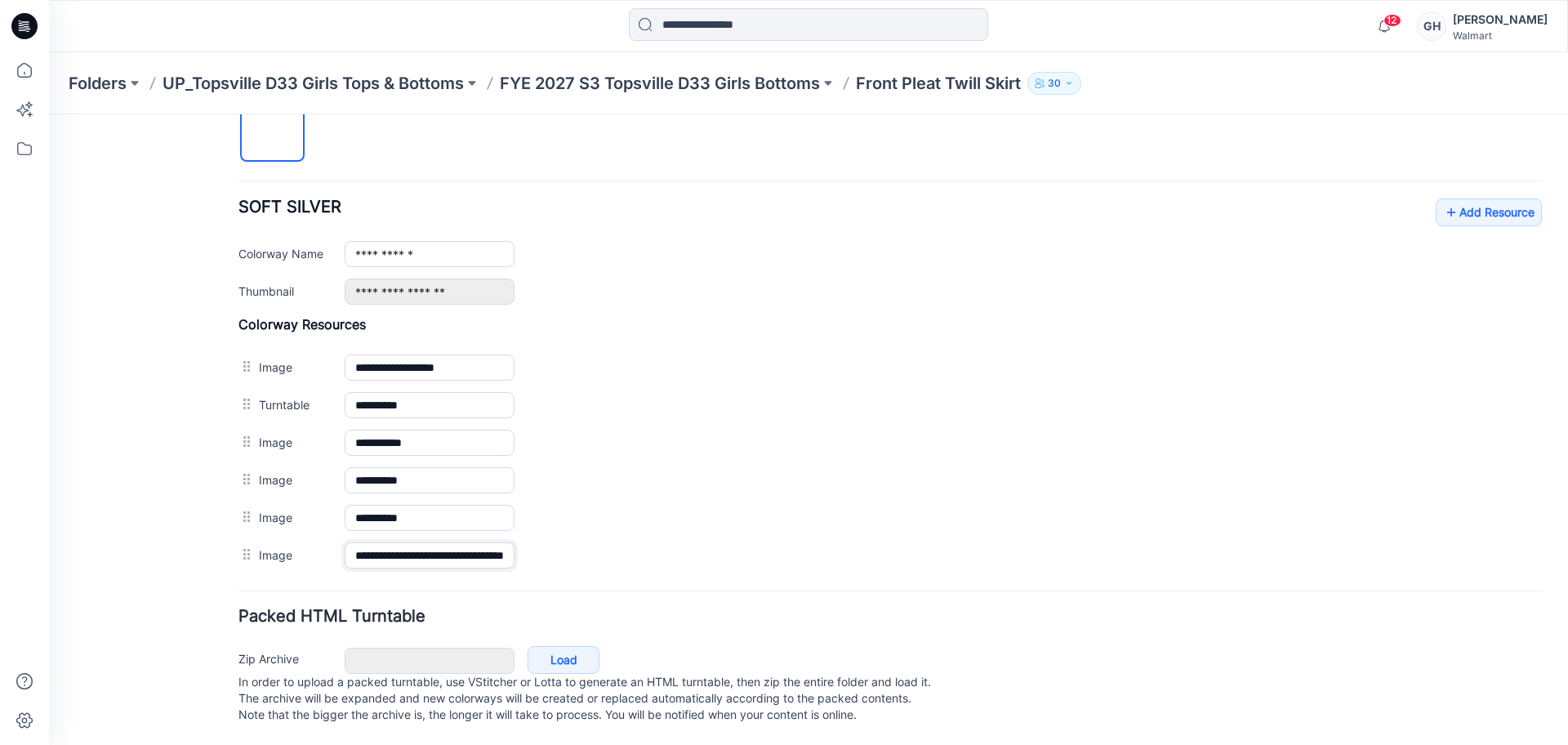
click at [406, 542] on input "**********" at bounding box center [429, 555] width 170 height 26
type input "******"
click at [120, 471] on div "General Cover Image Current Version Colorways Packed Turntable" at bounding box center [147, 154] width 131 height 1181
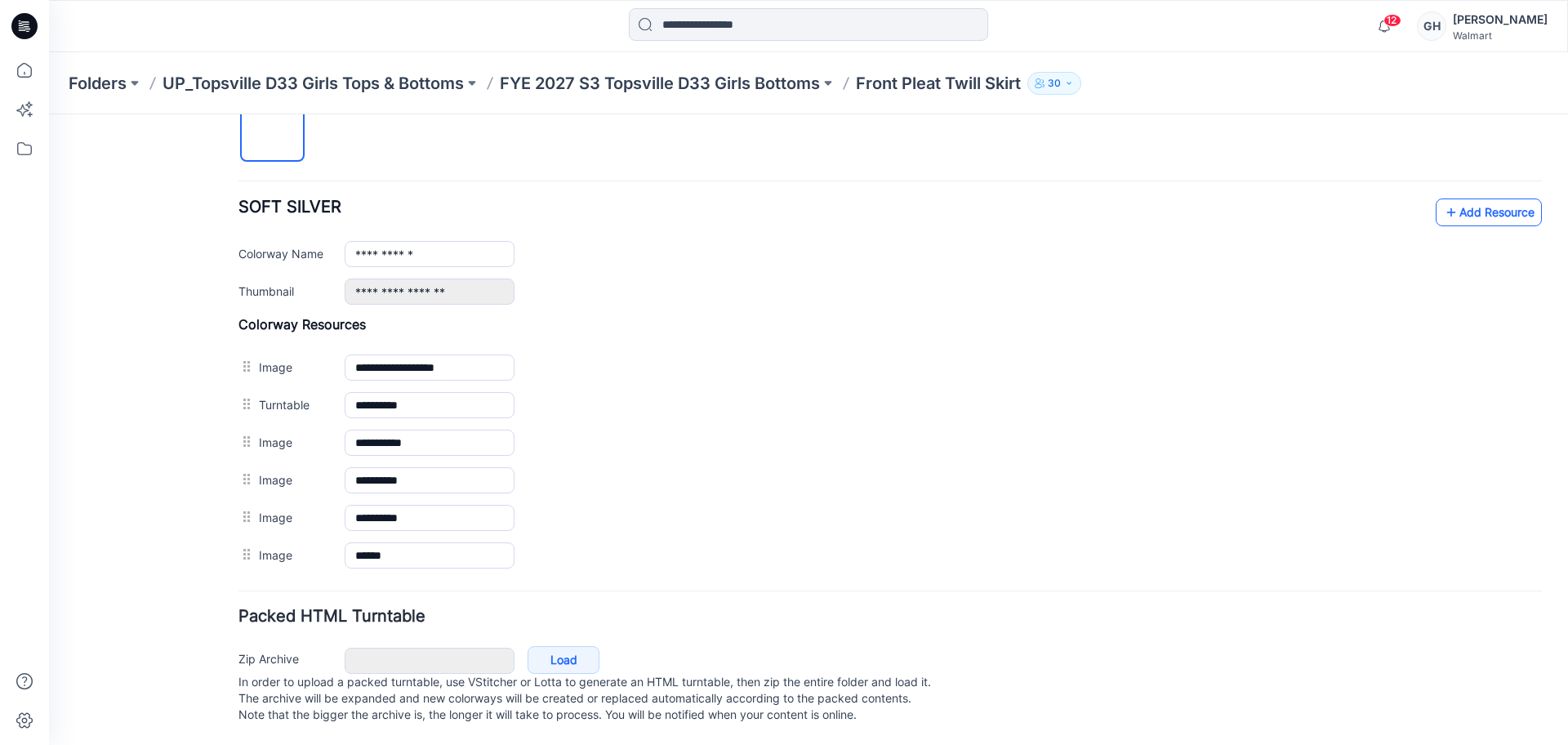
click at [1483, 204] on link "Add Resource" at bounding box center [1488, 213] width 106 height 28
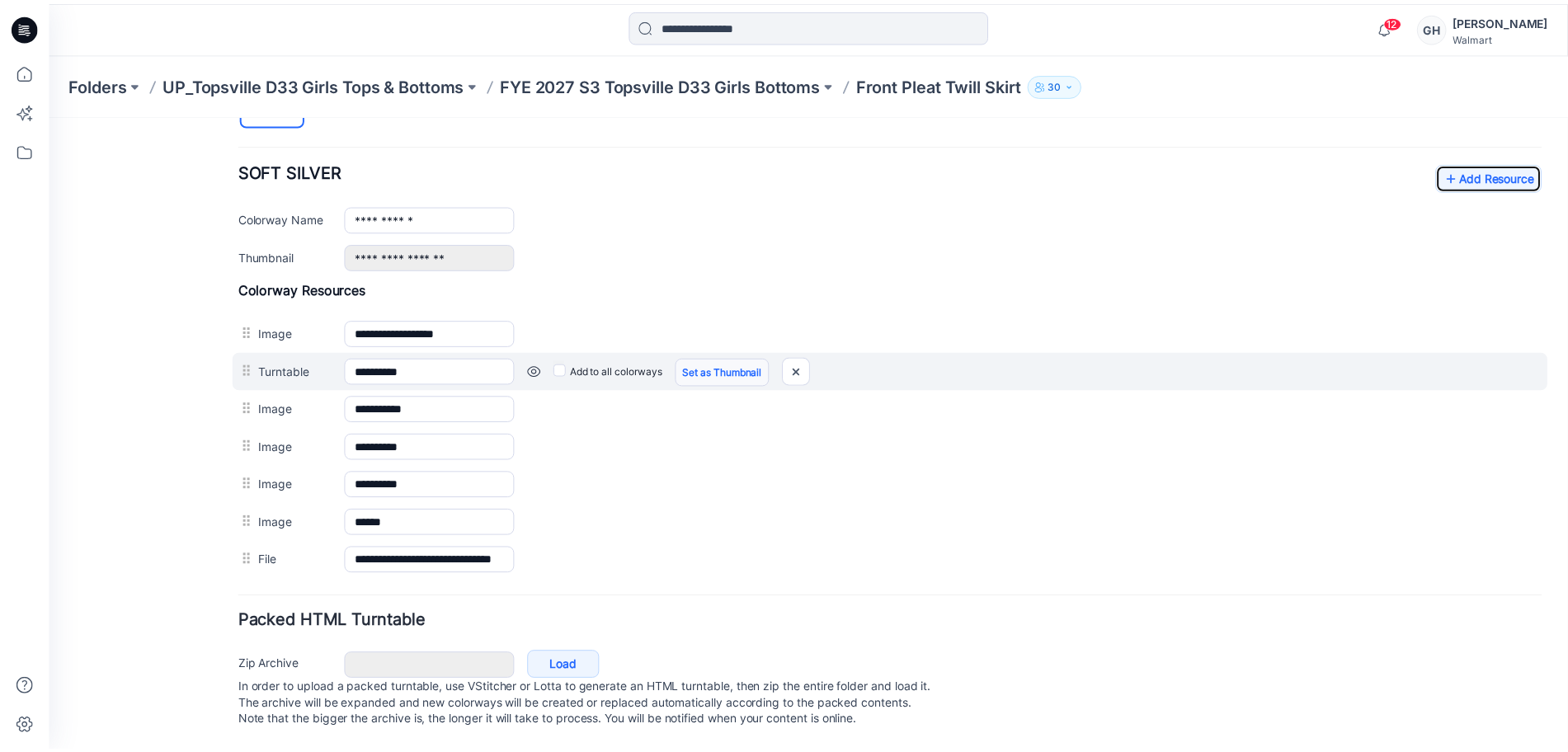
scroll to position [630, 0]
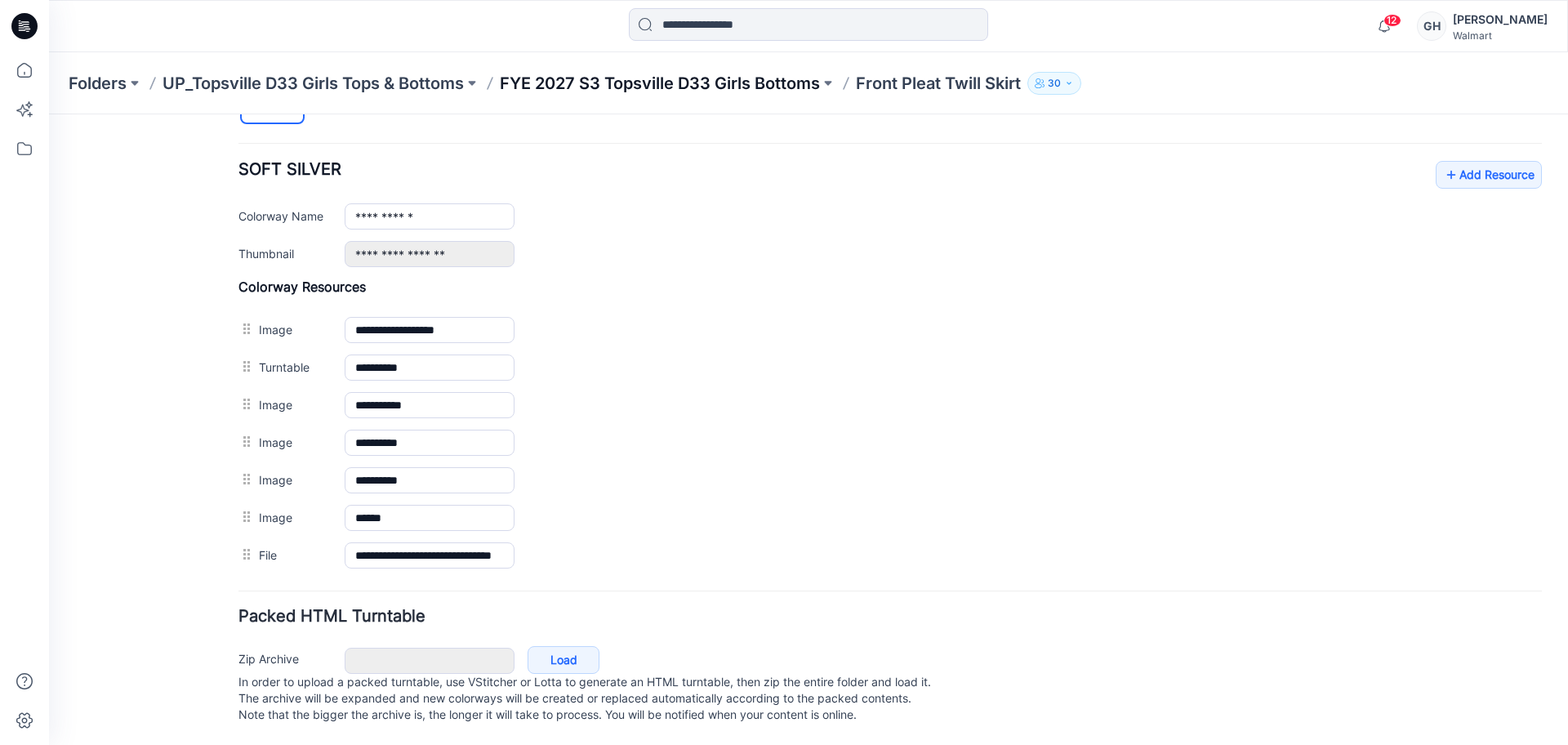
click at [696, 82] on p "FYE 2027 S3 Topsville D33 Girls Bottoms" at bounding box center [659, 83] width 320 height 23
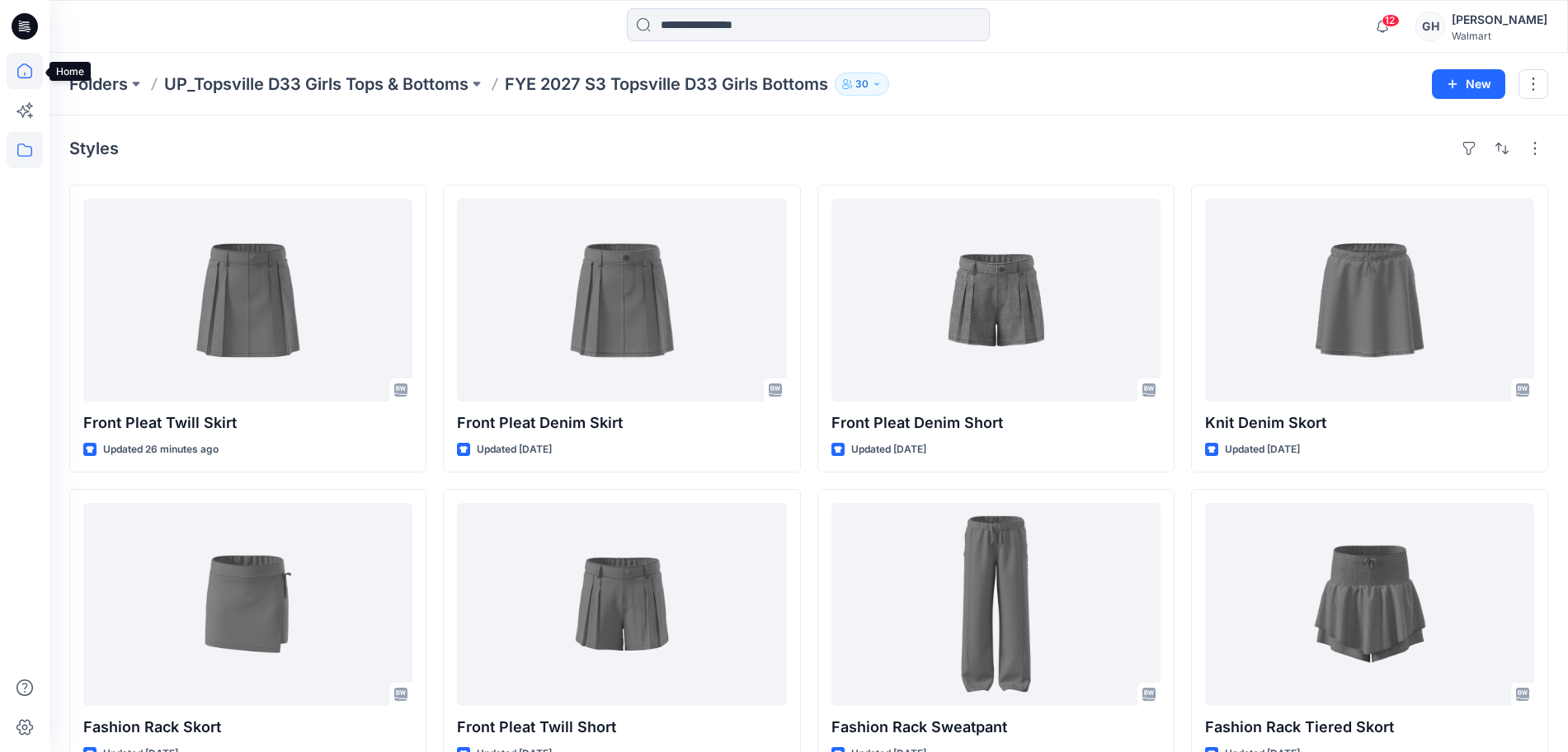
click at [20, 64] on icon at bounding box center [25, 71] width 37 height 37
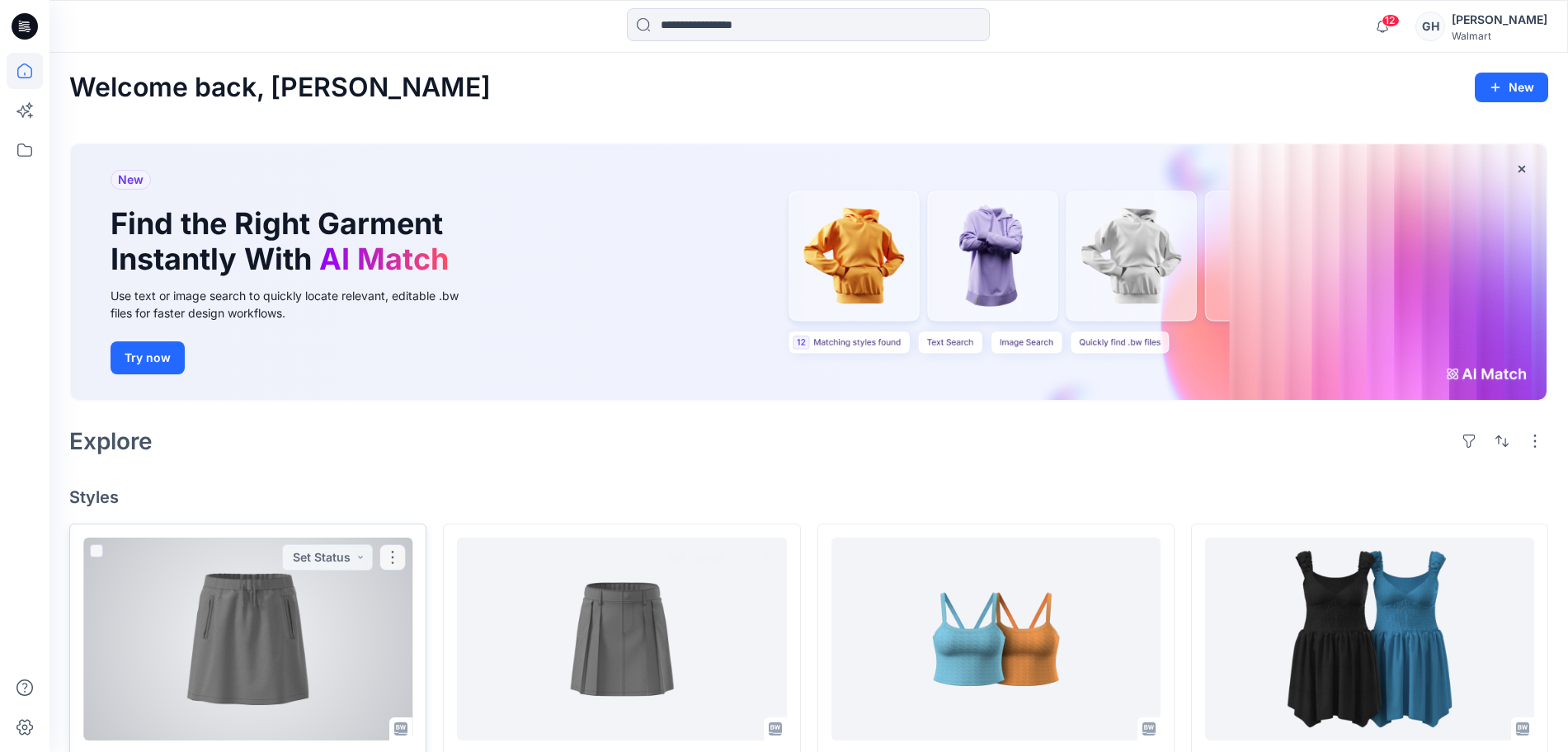
click at [246, 676] on div at bounding box center [247, 639] width 329 height 203
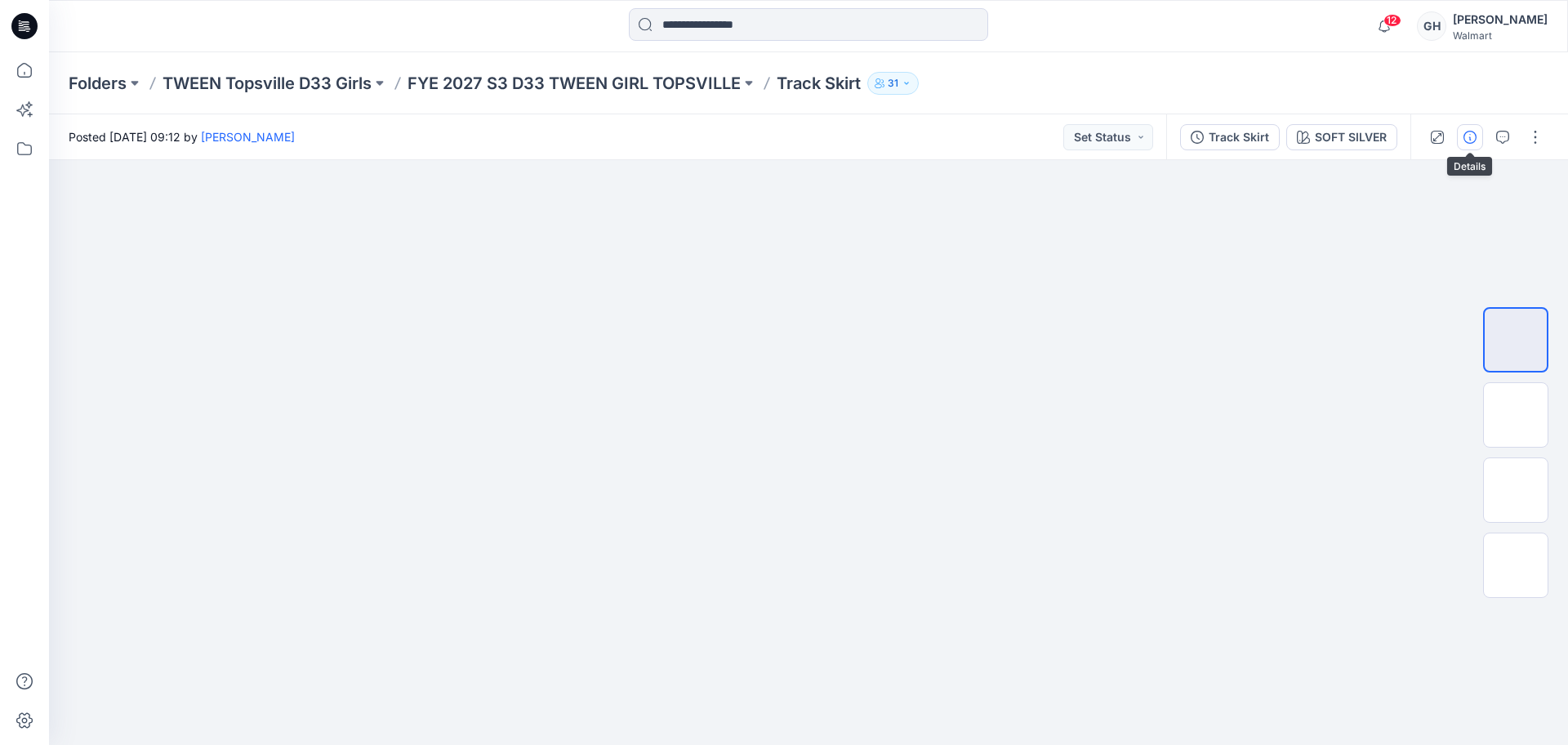
click at [1472, 135] on icon "button" at bounding box center [1470, 138] width 13 height 13
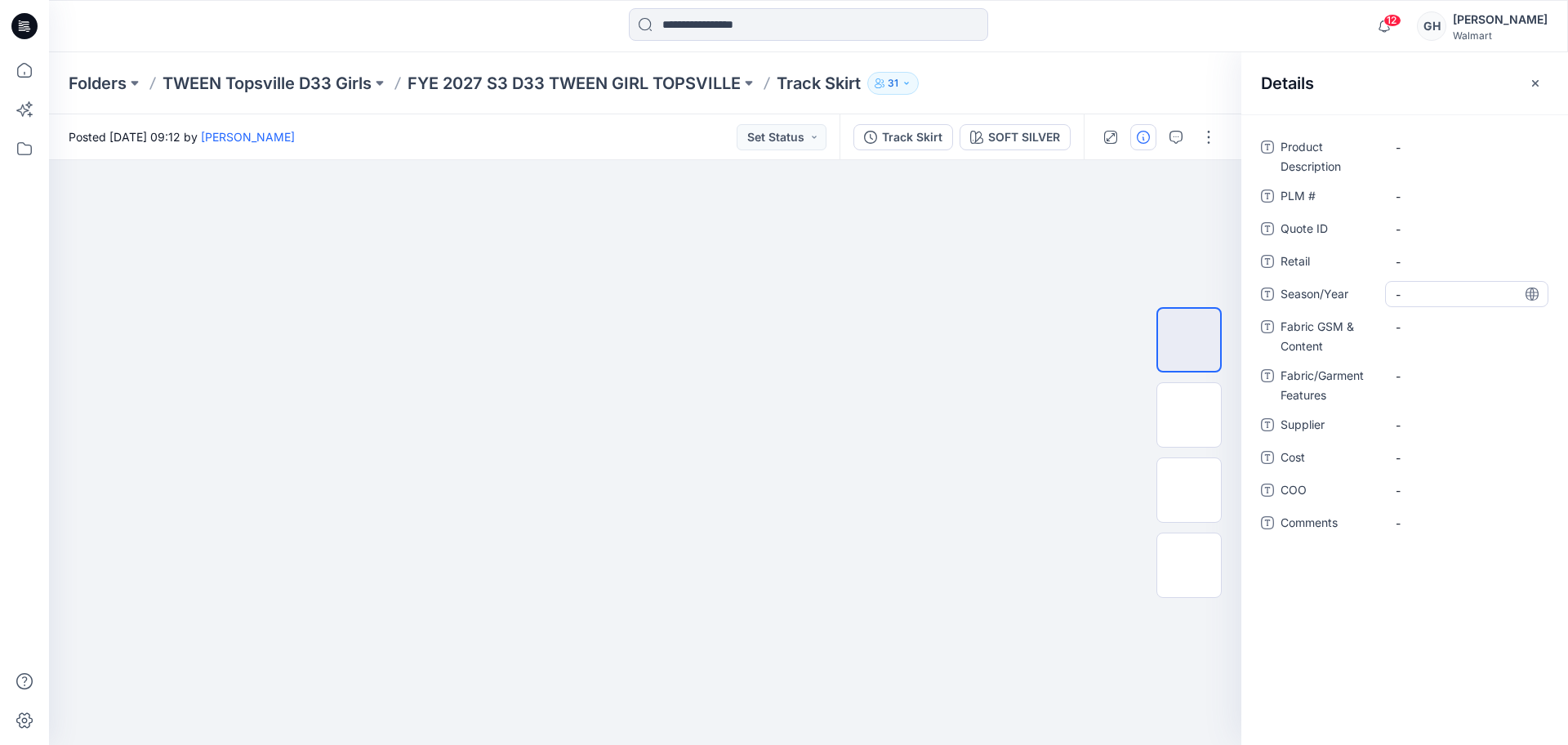
click at [1402, 290] on span "-" at bounding box center [1467, 294] width 142 height 17
type textarea "**********"
click at [1415, 421] on span "-" at bounding box center [1467, 424] width 142 height 17
type textarea "*********"
click at [1430, 326] on Content "-" at bounding box center [1467, 326] width 142 height 17
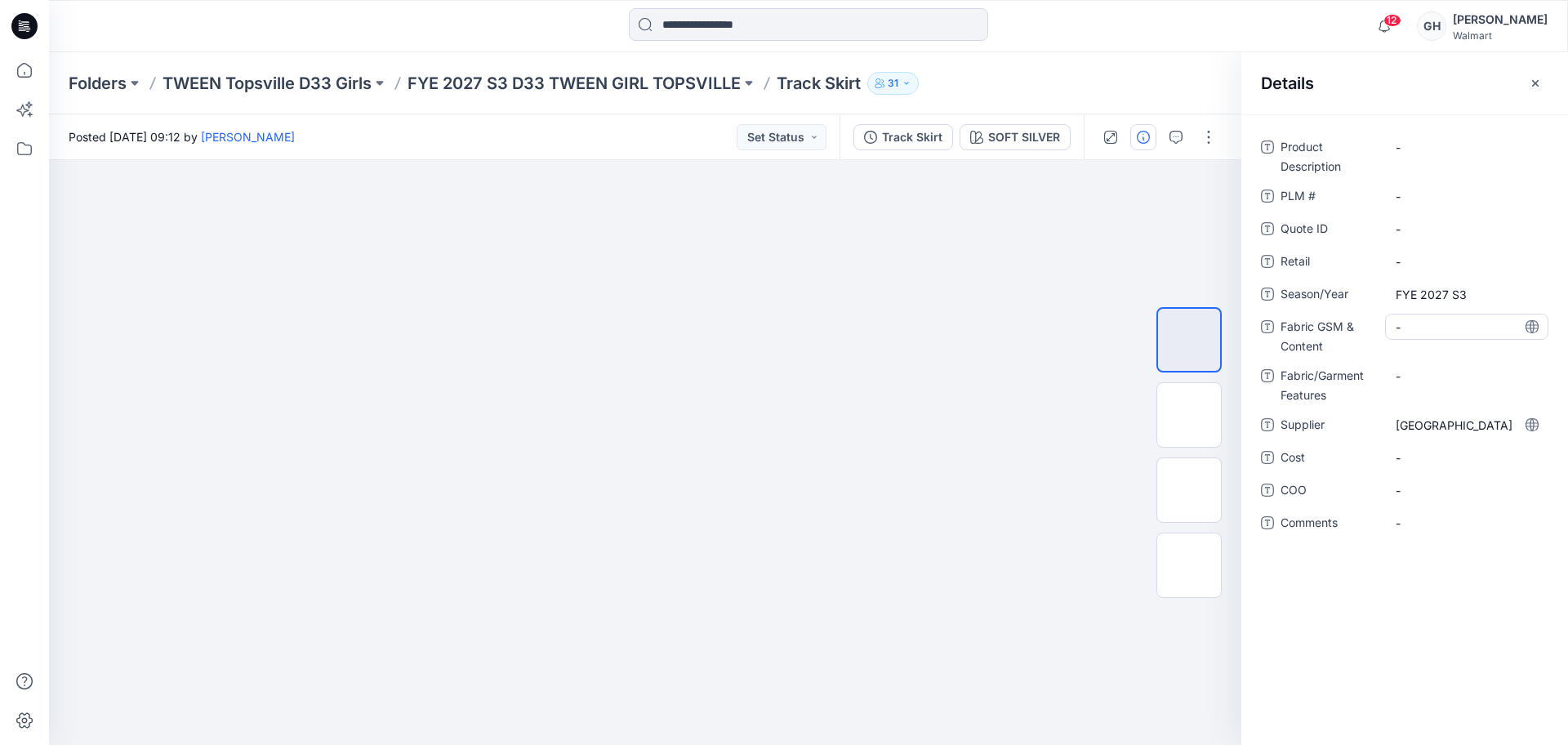
click at [1449, 330] on Content "-" at bounding box center [1467, 326] width 142 height 17
type textarea "**********"
click at [1433, 375] on div "-" at bounding box center [1467, 376] width 163 height 26
click at [1496, 358] on Content "3.9 oz/ 58% BCI Cotton/42% Nylon /Woven Track |" at bounding box center [1467, 340] width 142 height 51
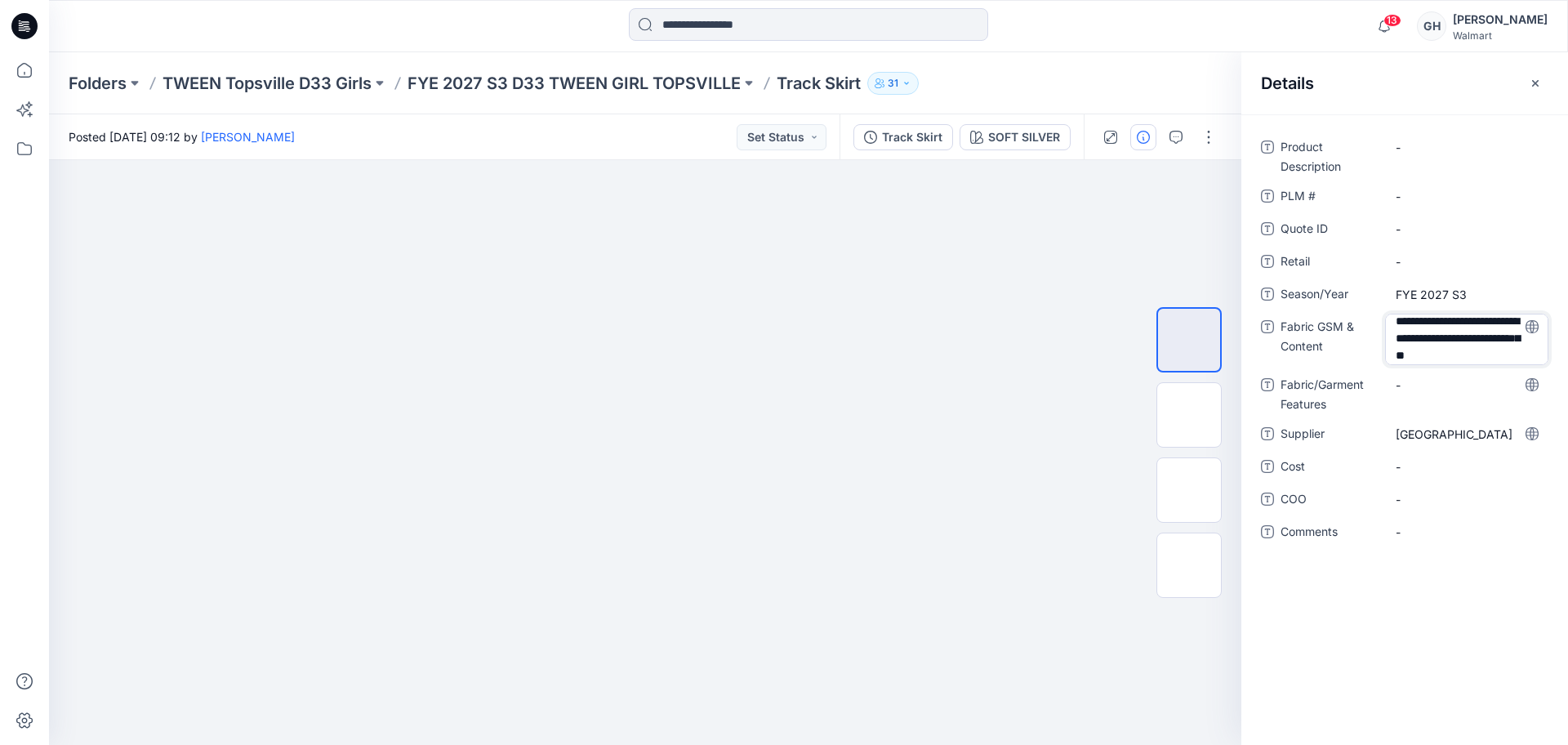
scroll to position [56, 0]
type textarea "**********"
click at [1427, 397] on div "-" at bounding box center [1467, 387] width 163 height 26
click at [1446, 349] on Content "3.9 oz/ 58% BCI Cotton/42% Nylon /Woven Track | 160 Grams/60% BCI Cotton/40% Re…" at bounding box center [1467, 340] width 142 height 51
click at [1457, 353] on textarea "**********" at bounding box center [1467, 340] width 163 height 51
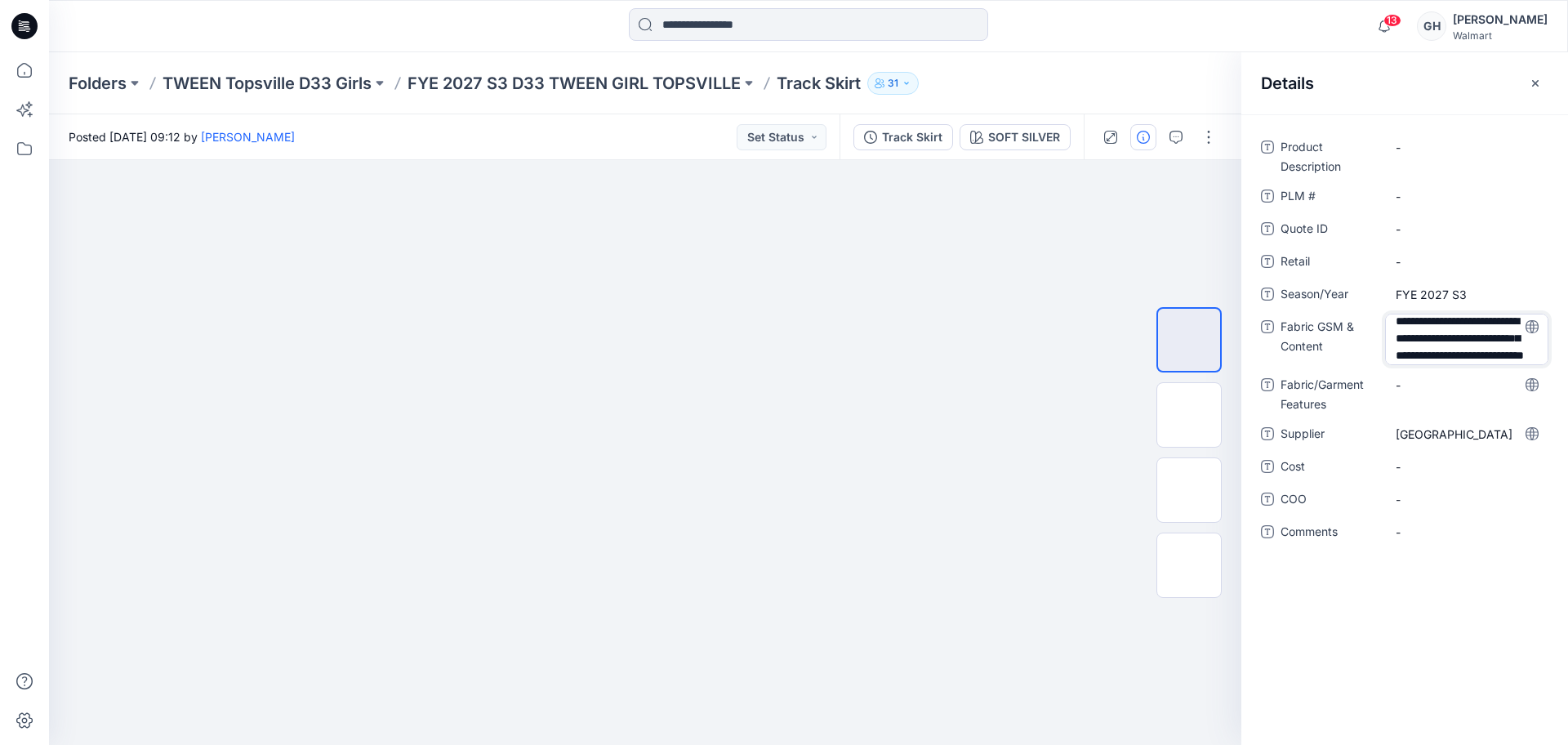
scroll to position [89, 0]
type textarea "**********"
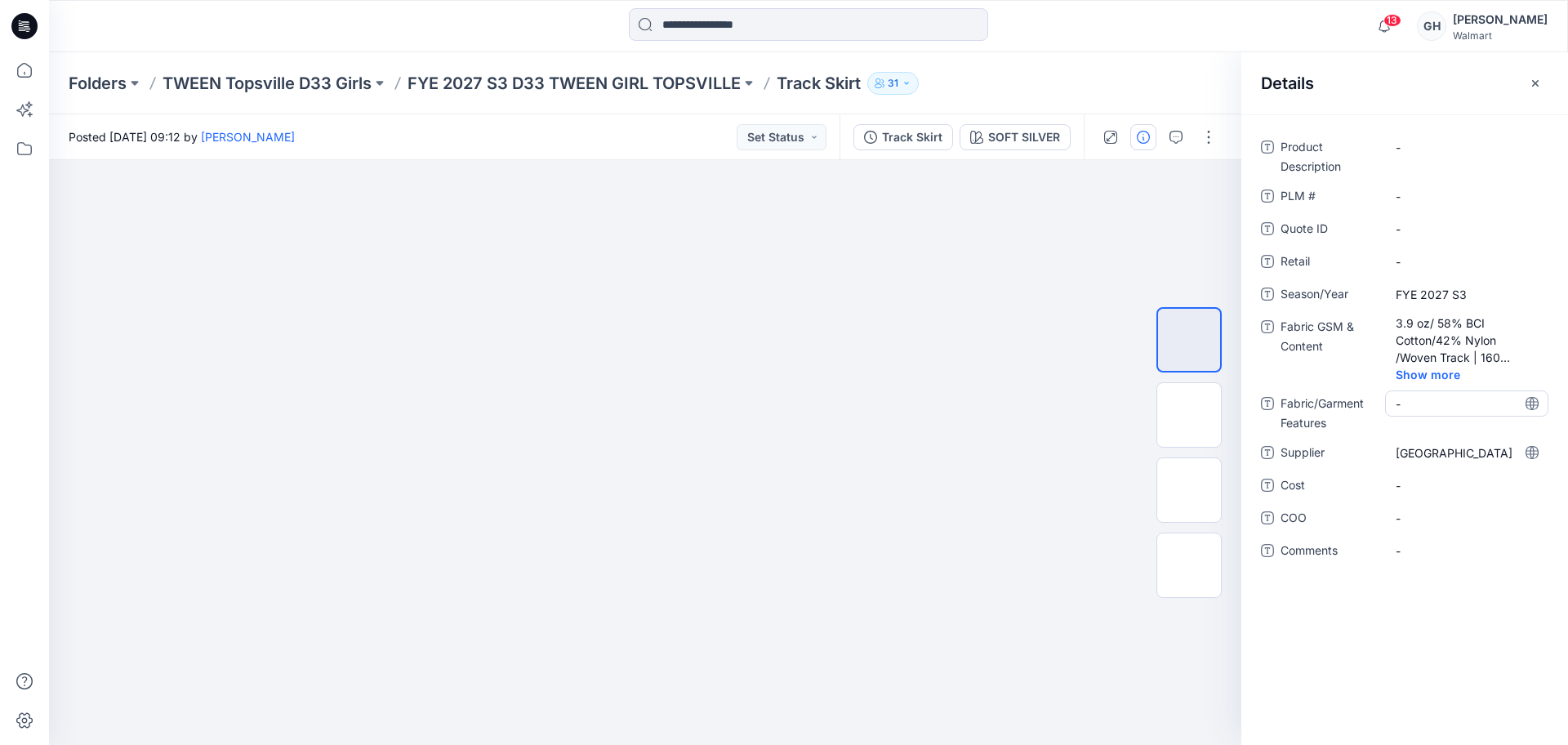
click at [1502, 375] on div "Product Description - PLM # - Quote ID - Retail - Season/Year FYE 2027 S3 Fabri…" at bounding box center [1404, 358] width 288 height 449
click at [1189, 415] on img at bounding box center [1189, 415] width 0 height 0
click at [614, 81] on p "FYE 2027 S3 D33 TWEEN GIRL TOPSVILLE" at bounding box center [573, 83] width 333 height 23
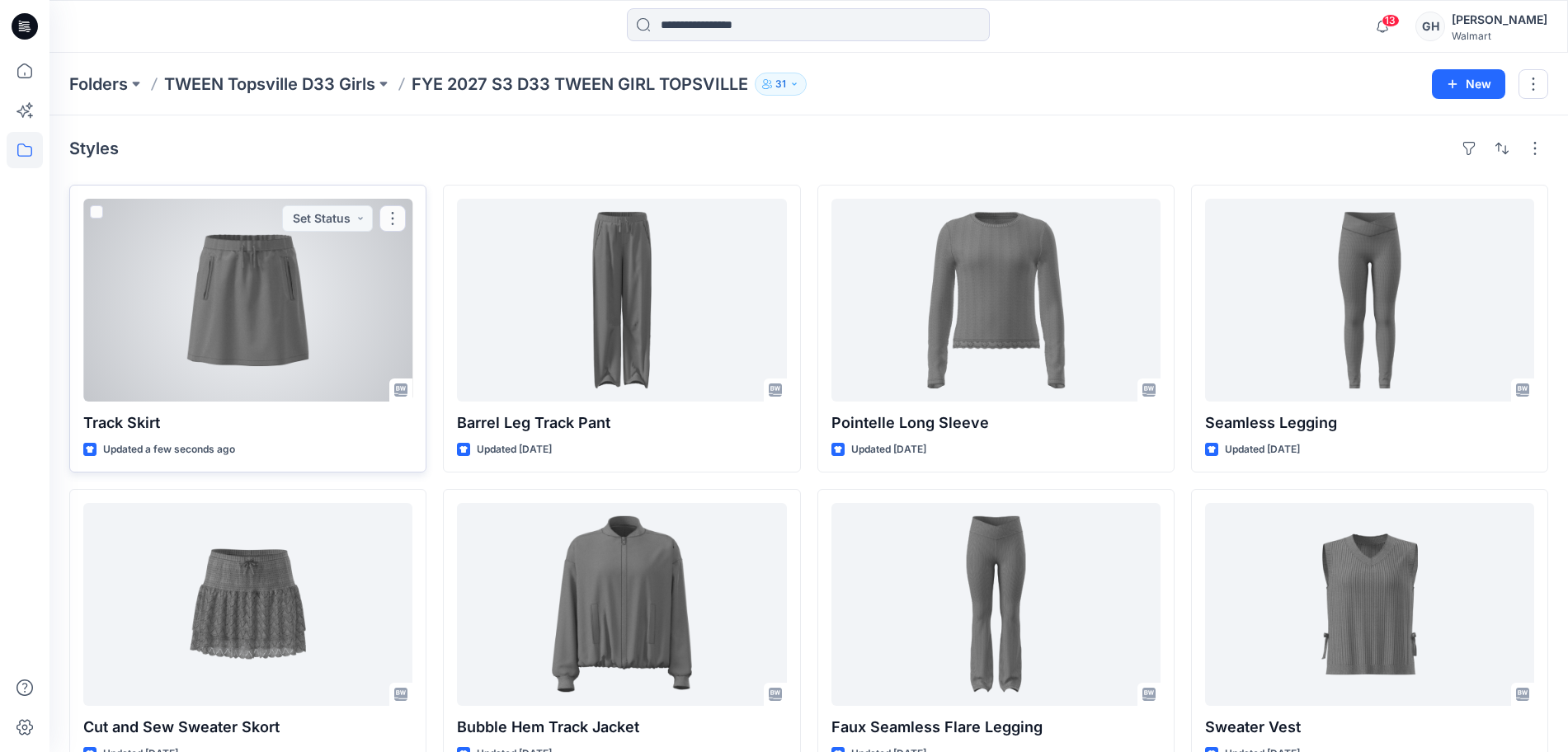
click at [240, 363] on div at bounding box center [247, 300] width 329 height 203
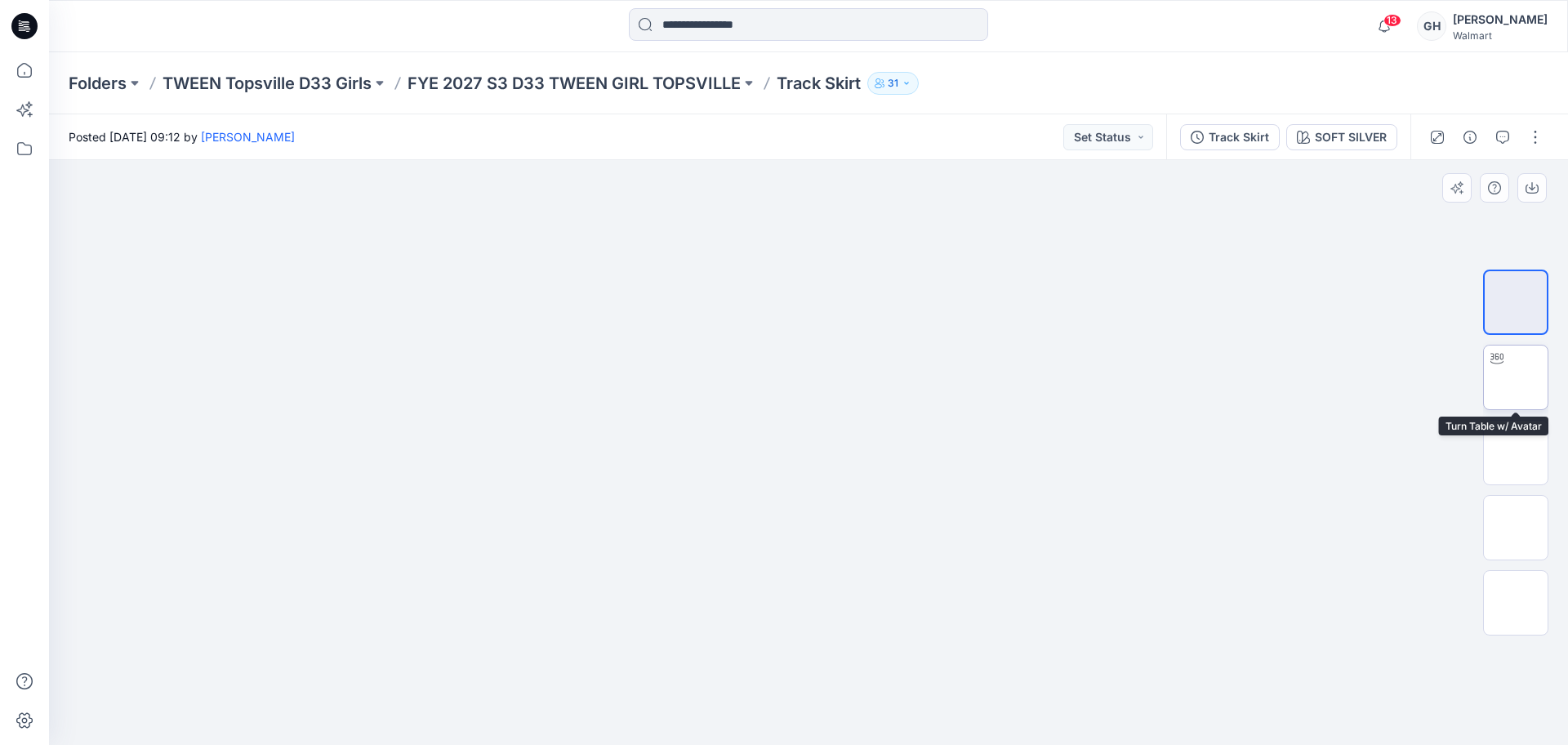
click at [1515, 377] on img at bounding box center [1515, 377] width 0 height 0
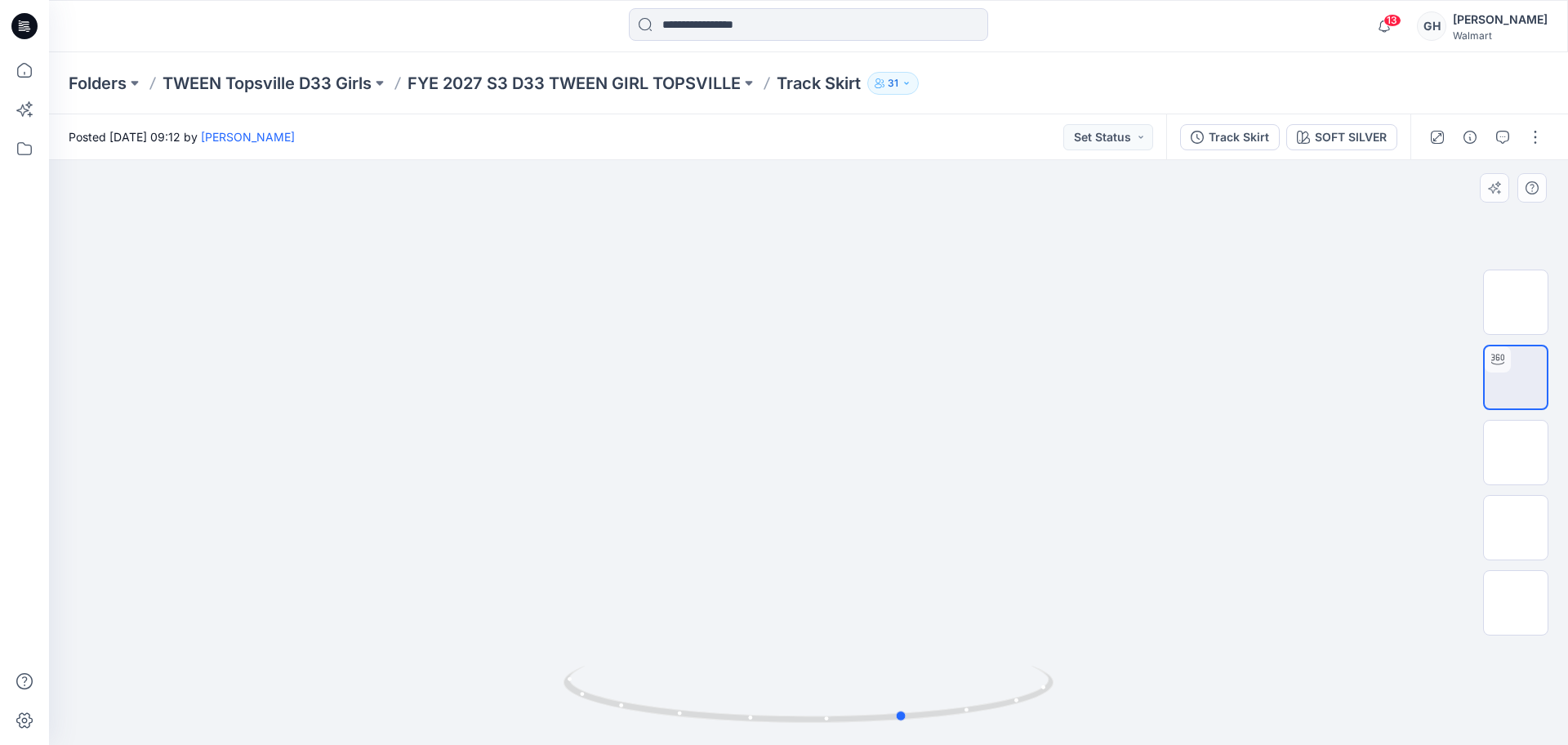
drag, startPoint x: 802, startPoint y: 713, endPoint x: 403, endPoint y: 704, distance: 399.1
click at [403, 704] on div at bounding box center [807, 452] width 1519 height 585
click at [1515, 452] on img at bounding box center [1515, 452] width 0 height 0
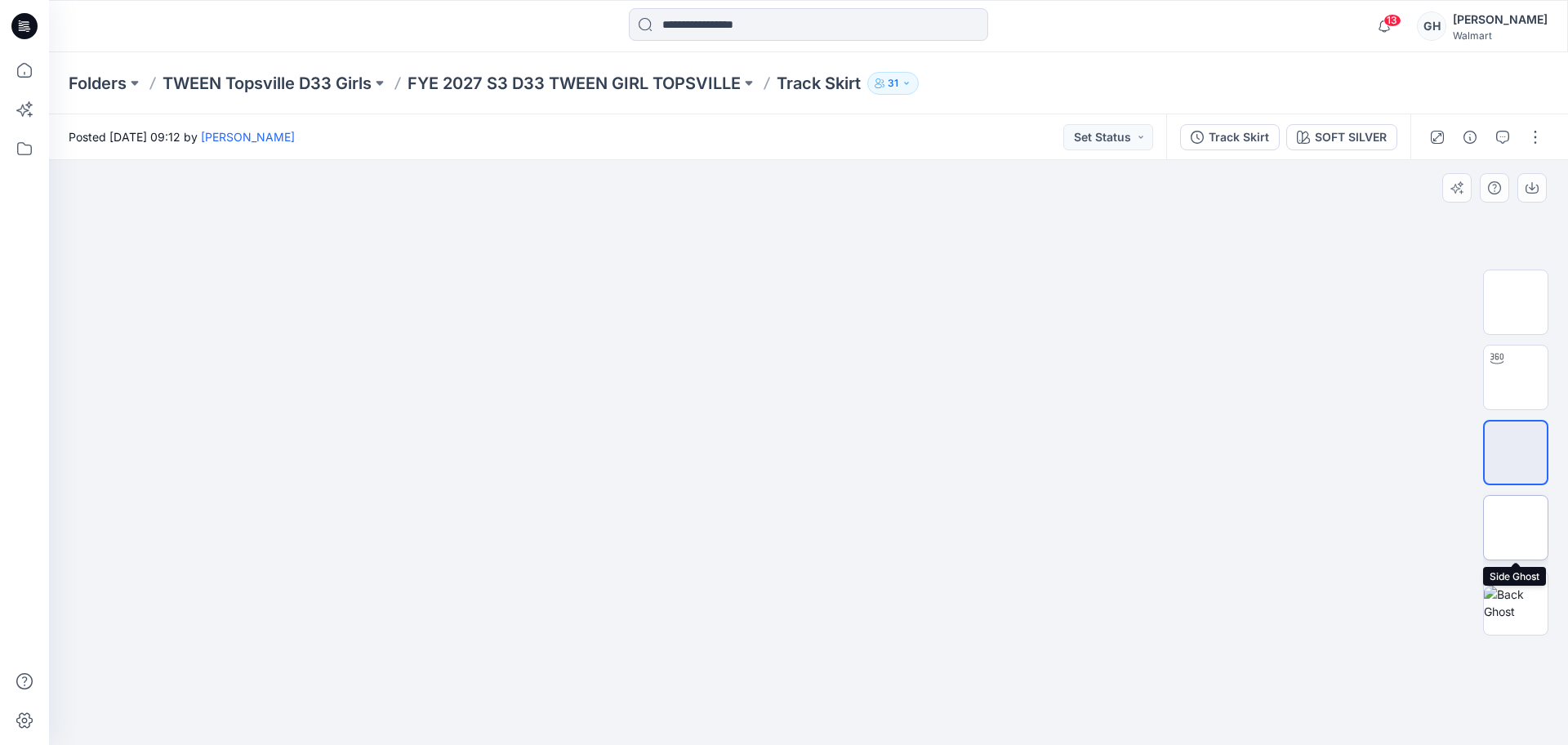
click at [1515, 527] on img at bounding box center [1515, 527] width 0 height 0
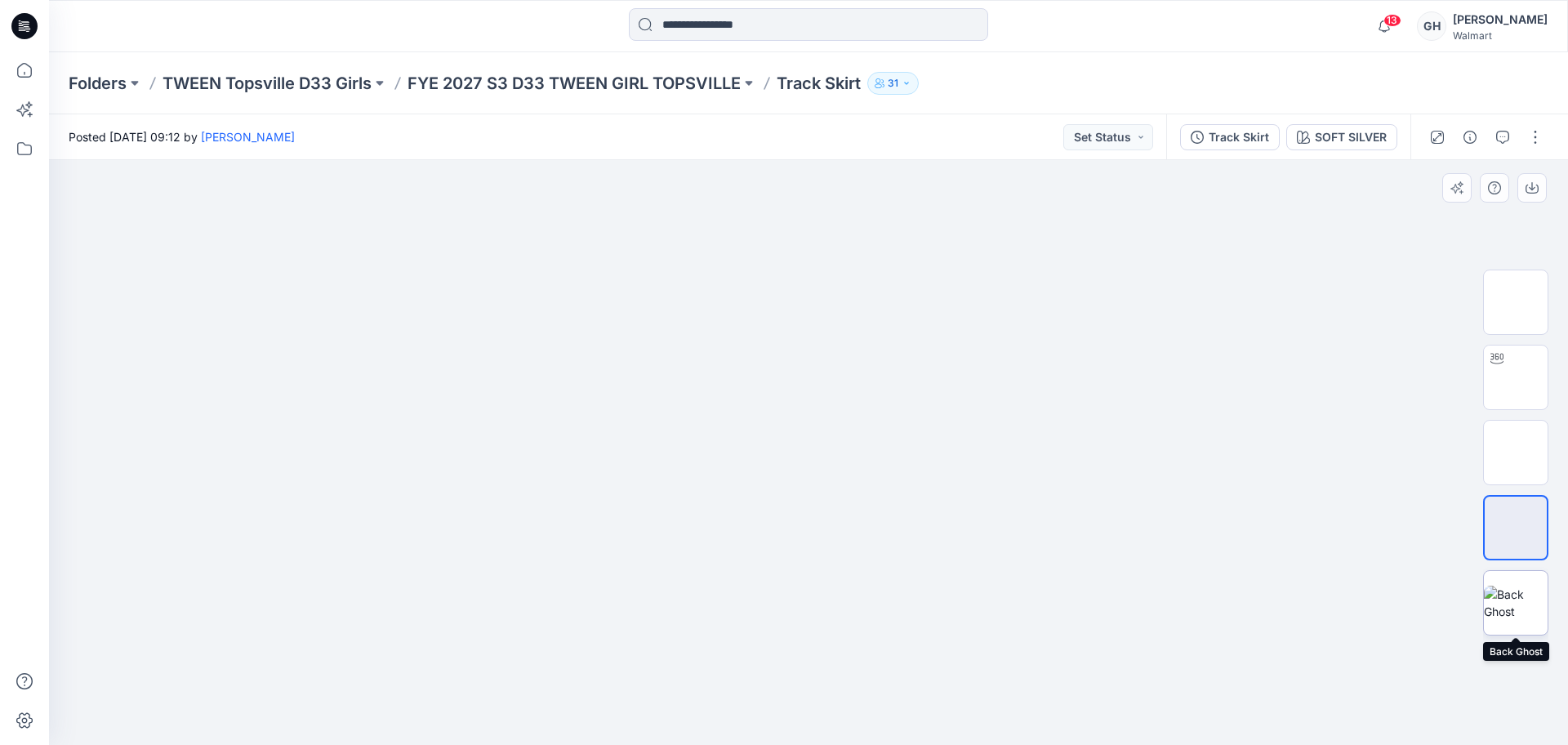
click at [1507, 603] on img at bounding box center [1515, 603] width 63 height 35
click at [1515, 452] on img at bounding box center [1515, 452] width 0 height 0
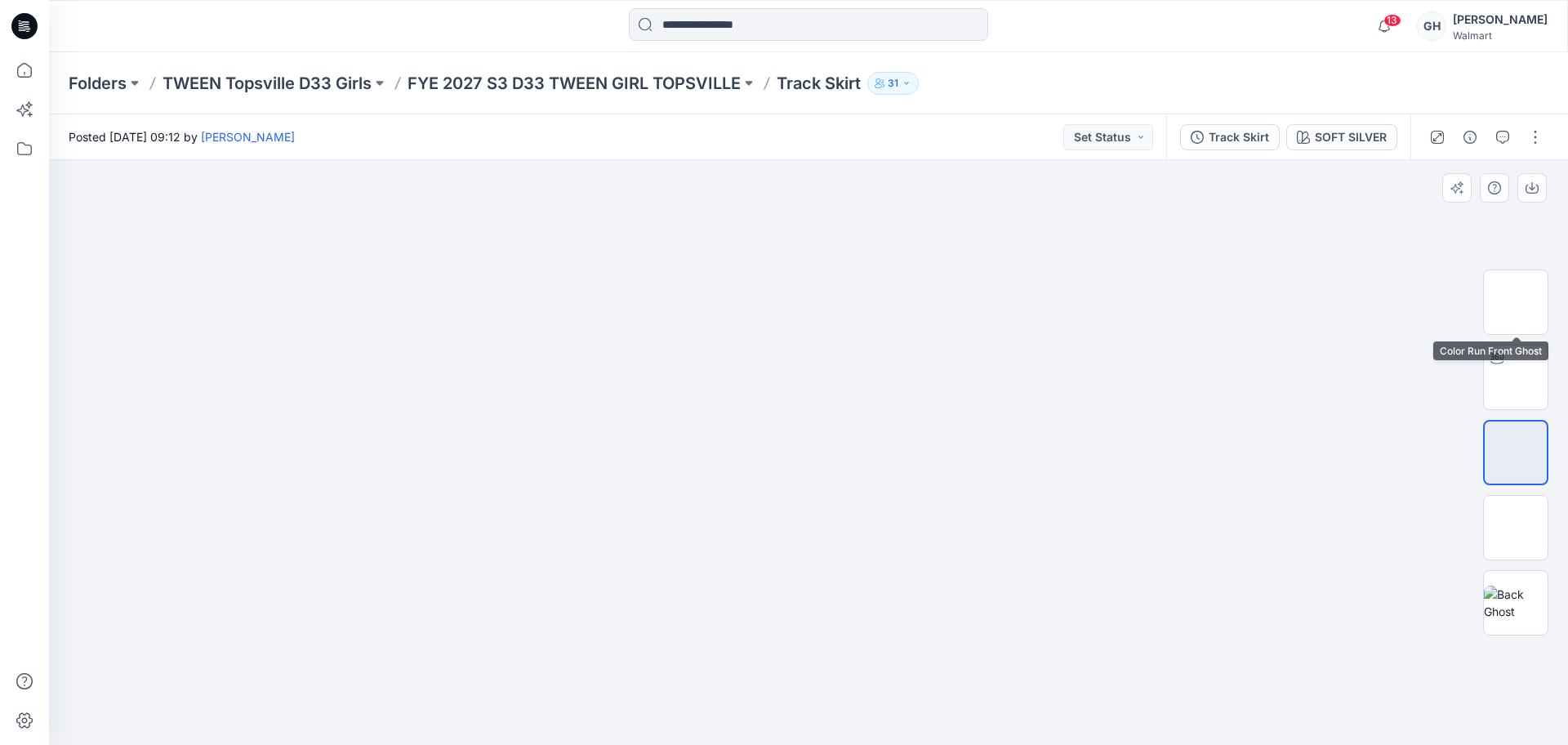
click at [1498, 335] on div at bounding box center [1515, 452] width 65 height 408
click at [1515, 377] on img at bounding box center [1515, 377] width 0 height 0
drag, startPoint x: 806, startPoint y: 715, endPoint x: 648, endPoint y: 719, distance: 158.1
click at [648, 720] on icon at bounding box center [811, 696] width 494 height 61
click at [1539, 133] on button "button" at bounding box center [1535, 138] width 26 height 26
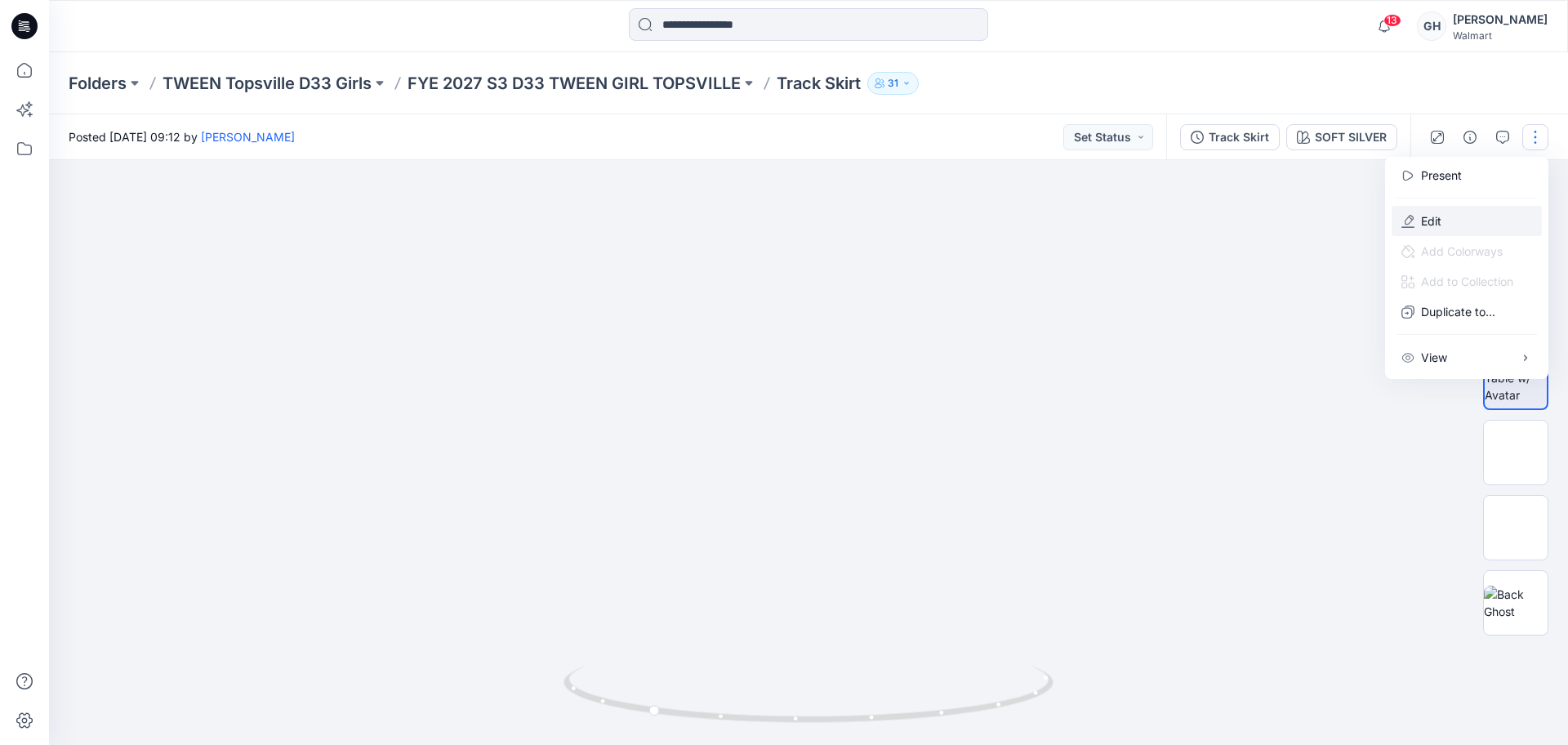
click at [1446, 213] on button "Edit" at bounding box center [1467, 221] width 150 height 30
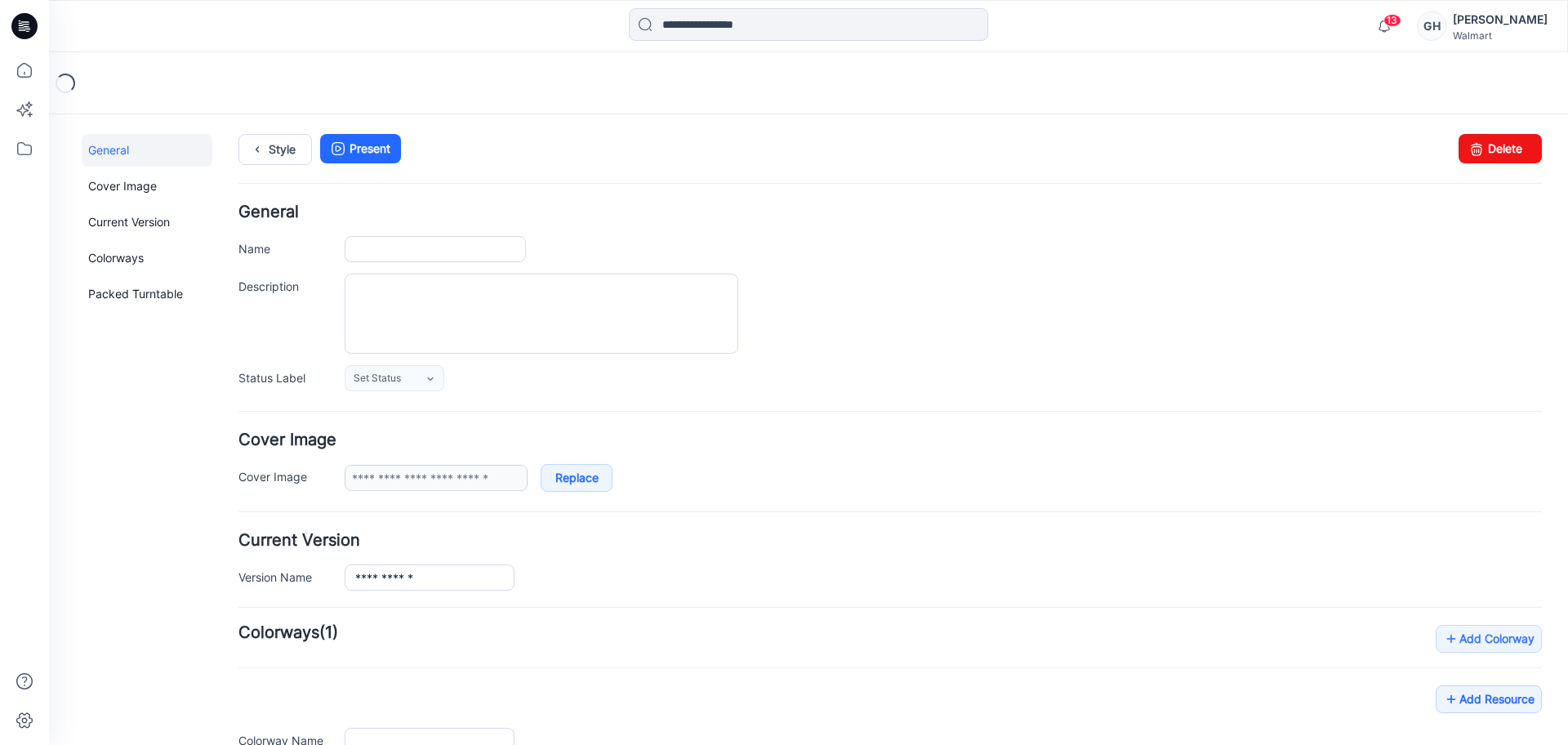
type input "**********"
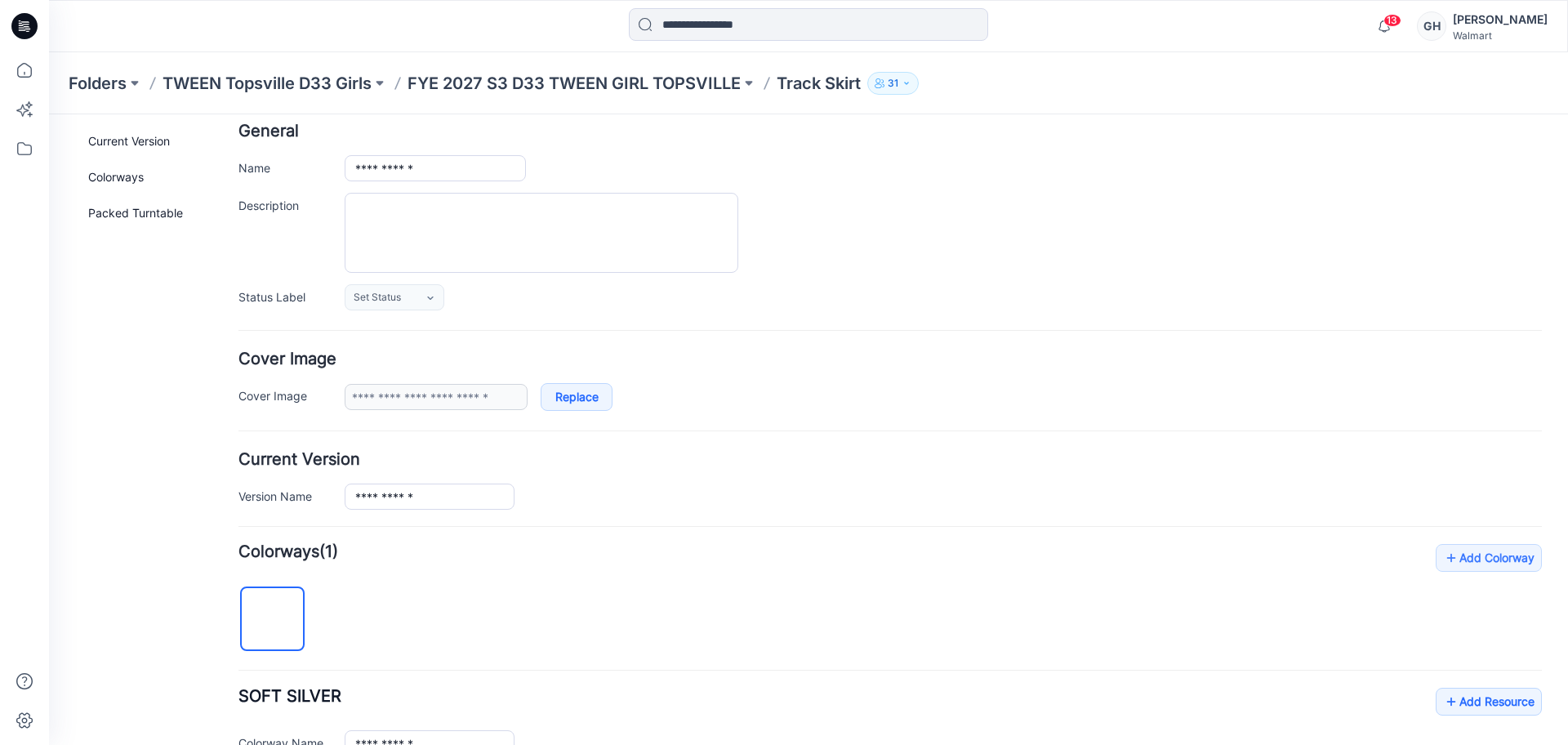
scroll to position [408, 0]
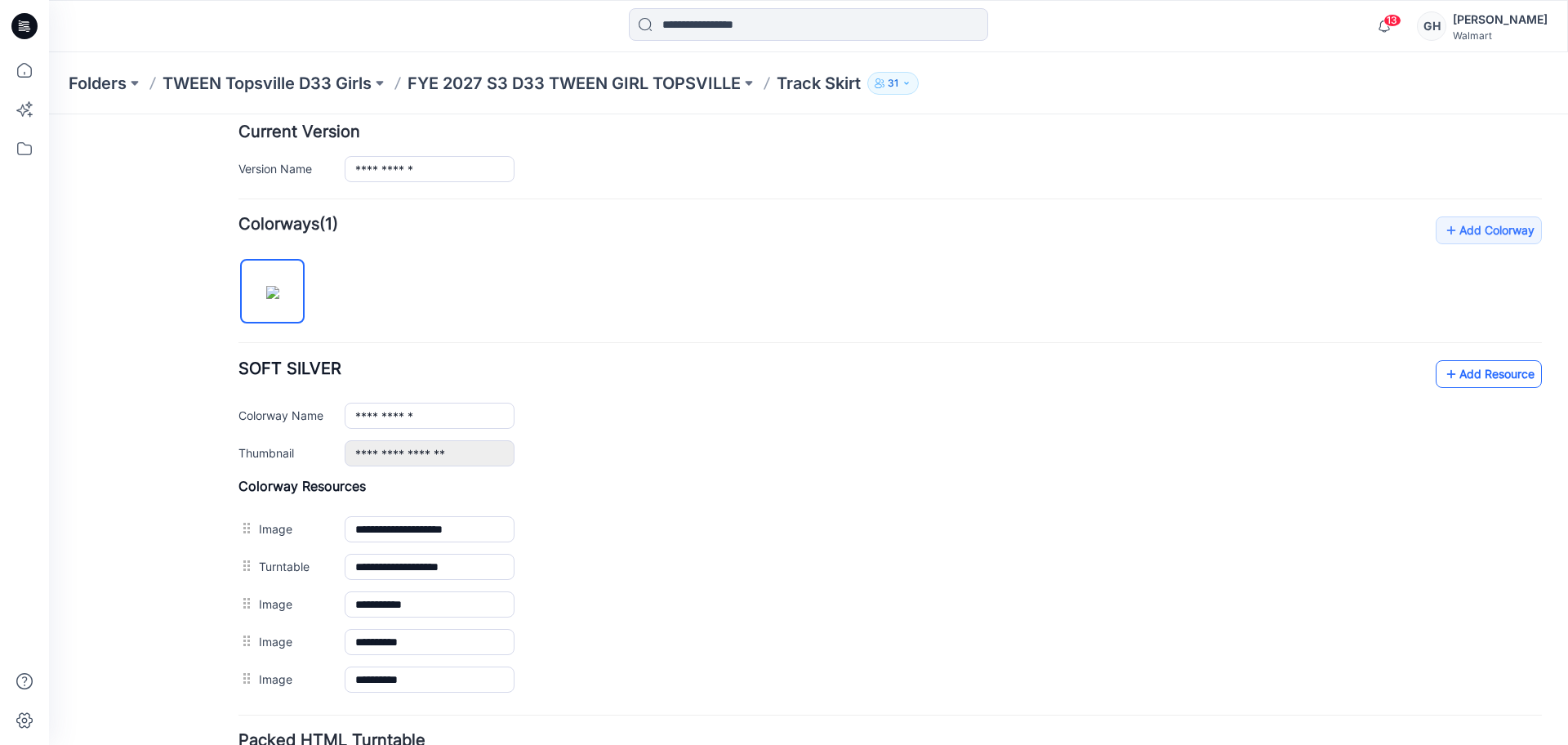
click at [1443, 366] on icon at bounding box center [1451, 374] width 16 height 26
click at [1462, 363] on link "Add Resource" at bounding box center [1488, 374] width 106 height 28
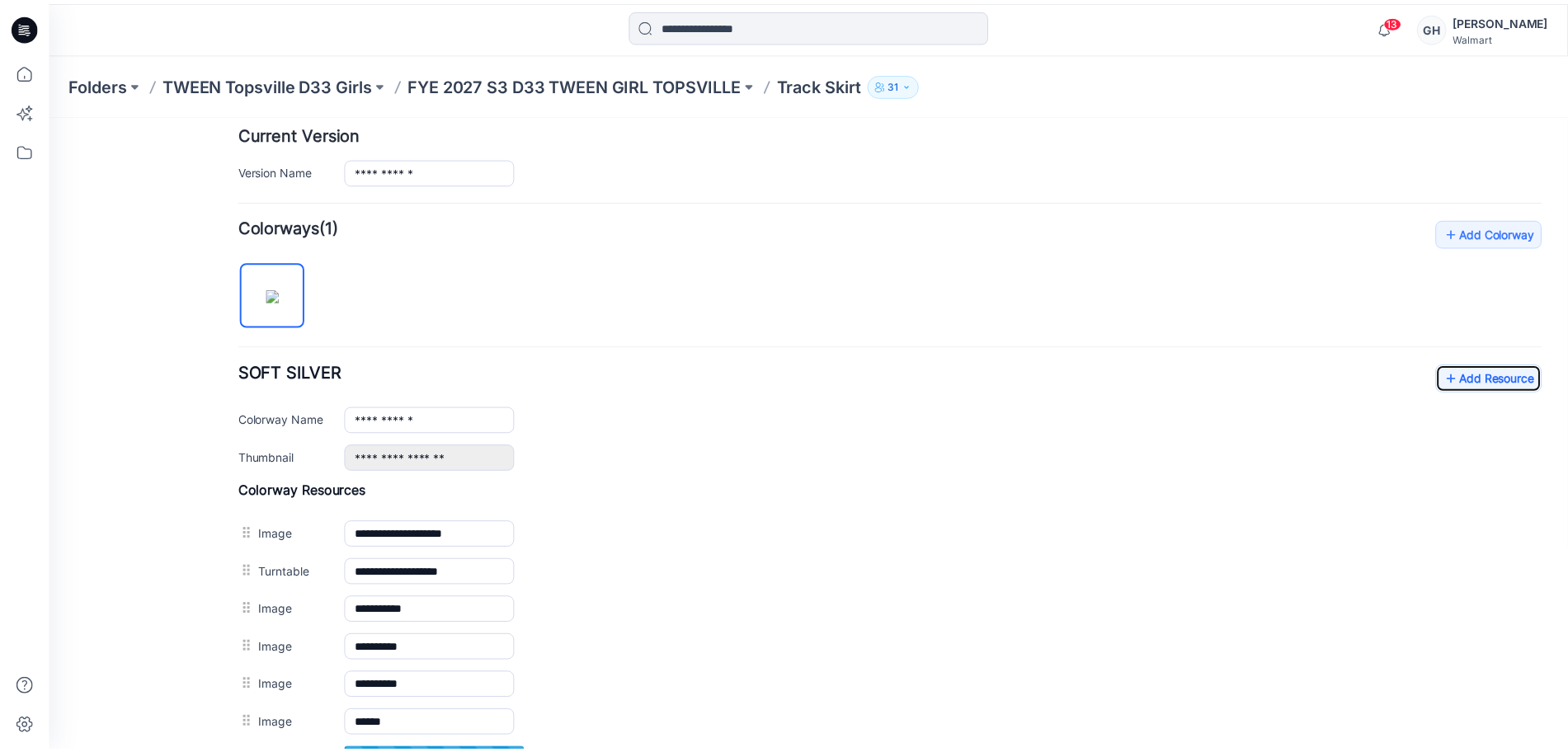
scroll to position [629, 0]
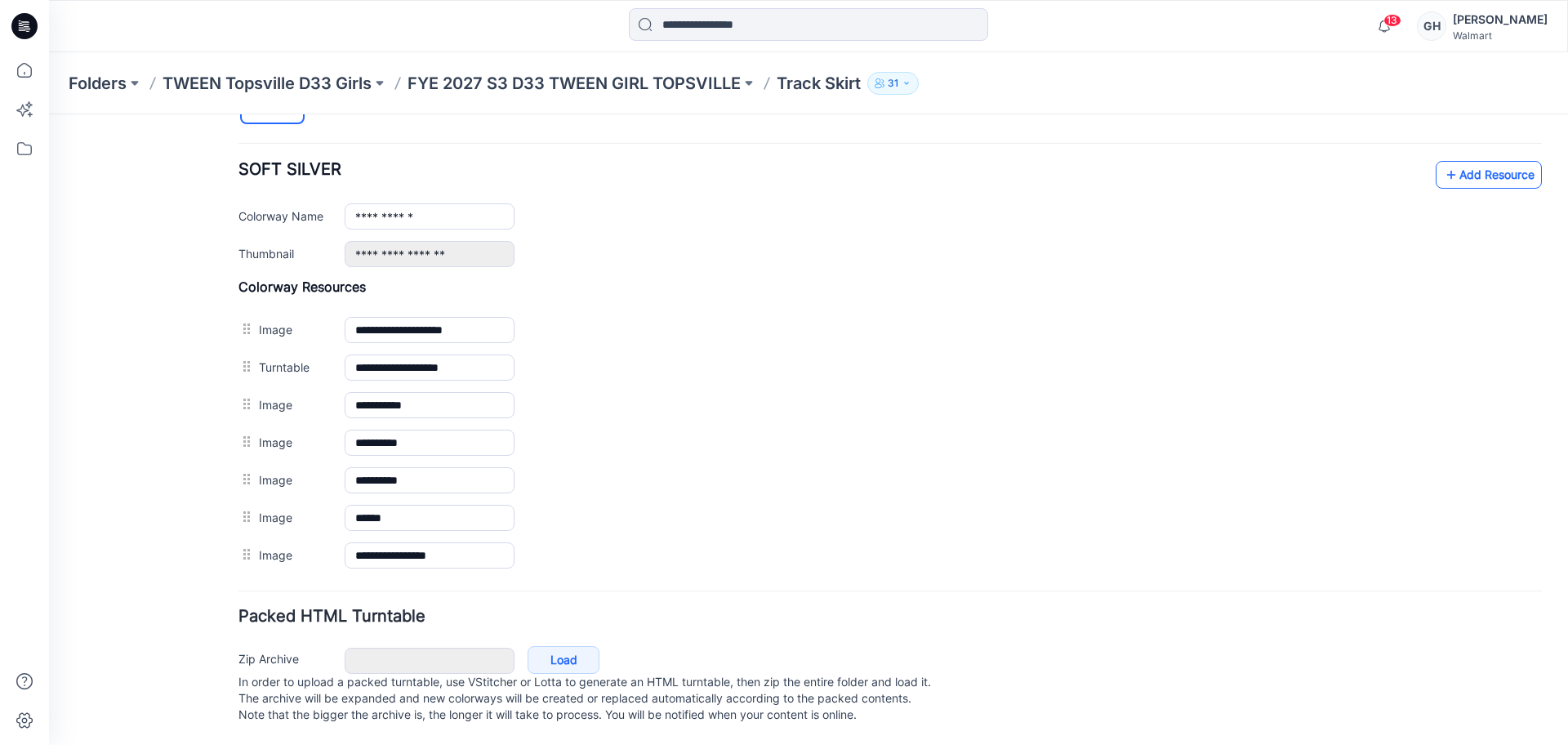
click at [1474, 167] on link "Add Resource" at bounding box center [1488, 175] width 106 height 28
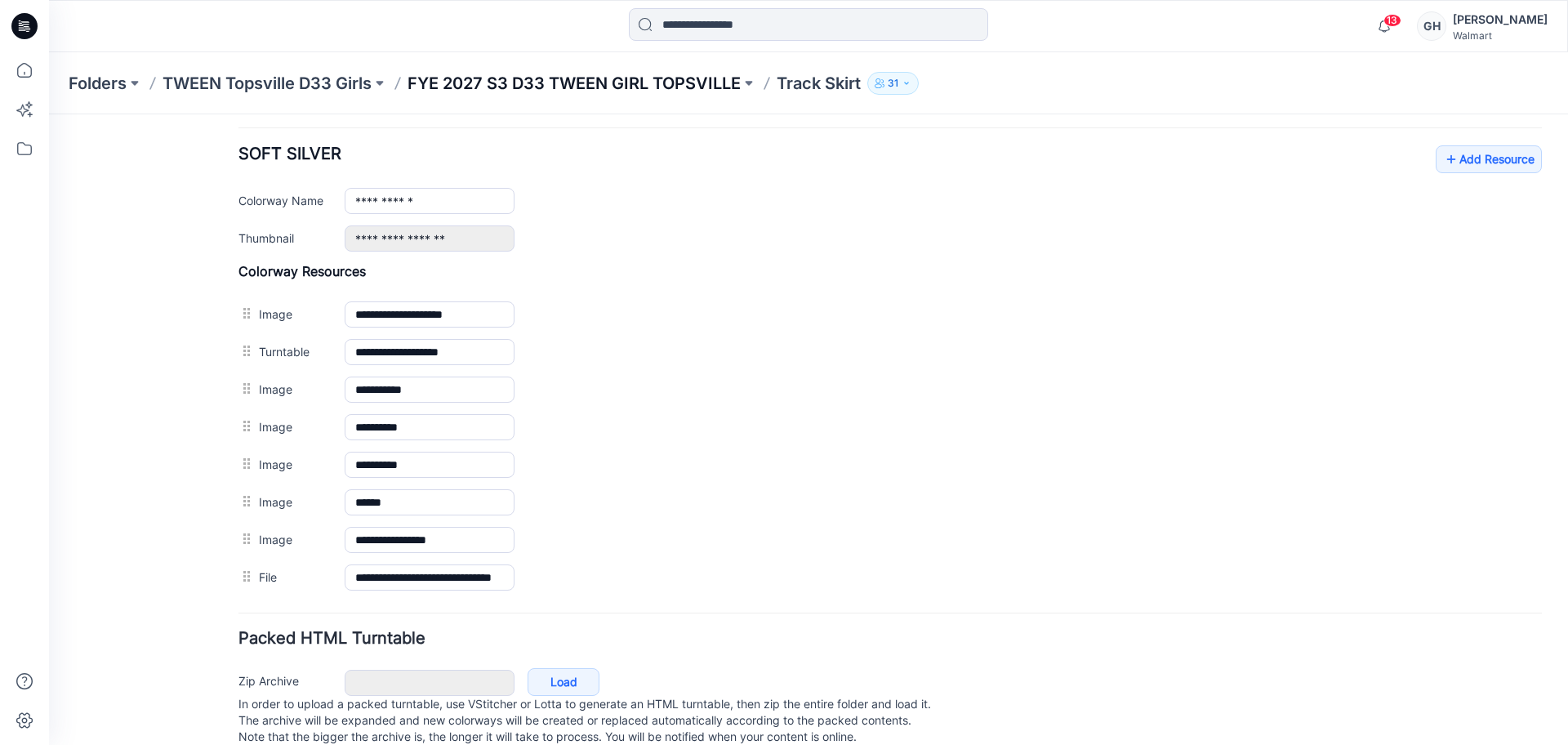
click at [637, 74] on p "FYE 2027 S3 D33 TWEEN GIRL TOPSVILLE" at bounding box center [573, 83] width 333 height 23
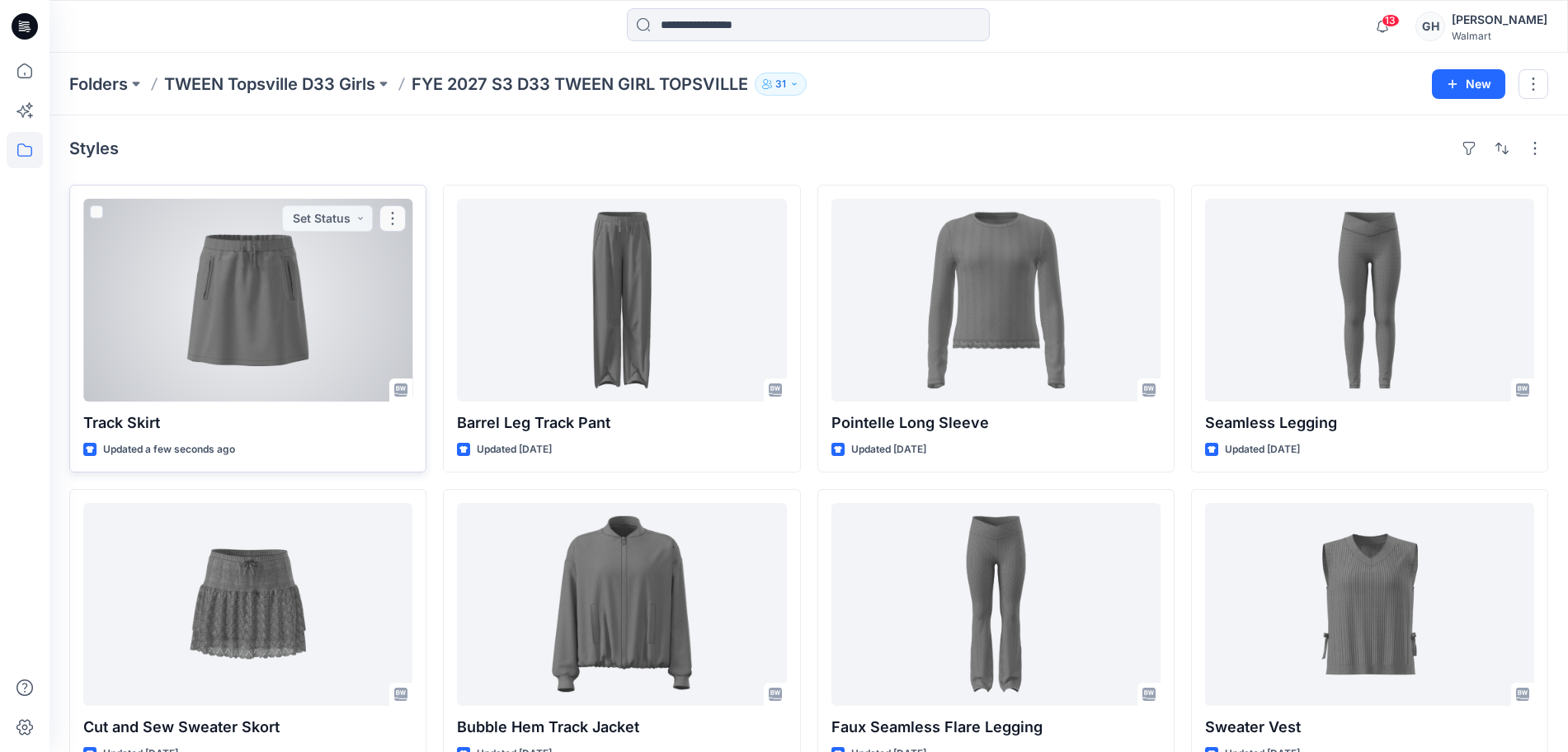
click at [322, 369] on div at bounding box center [247, 300] width 329 height 203
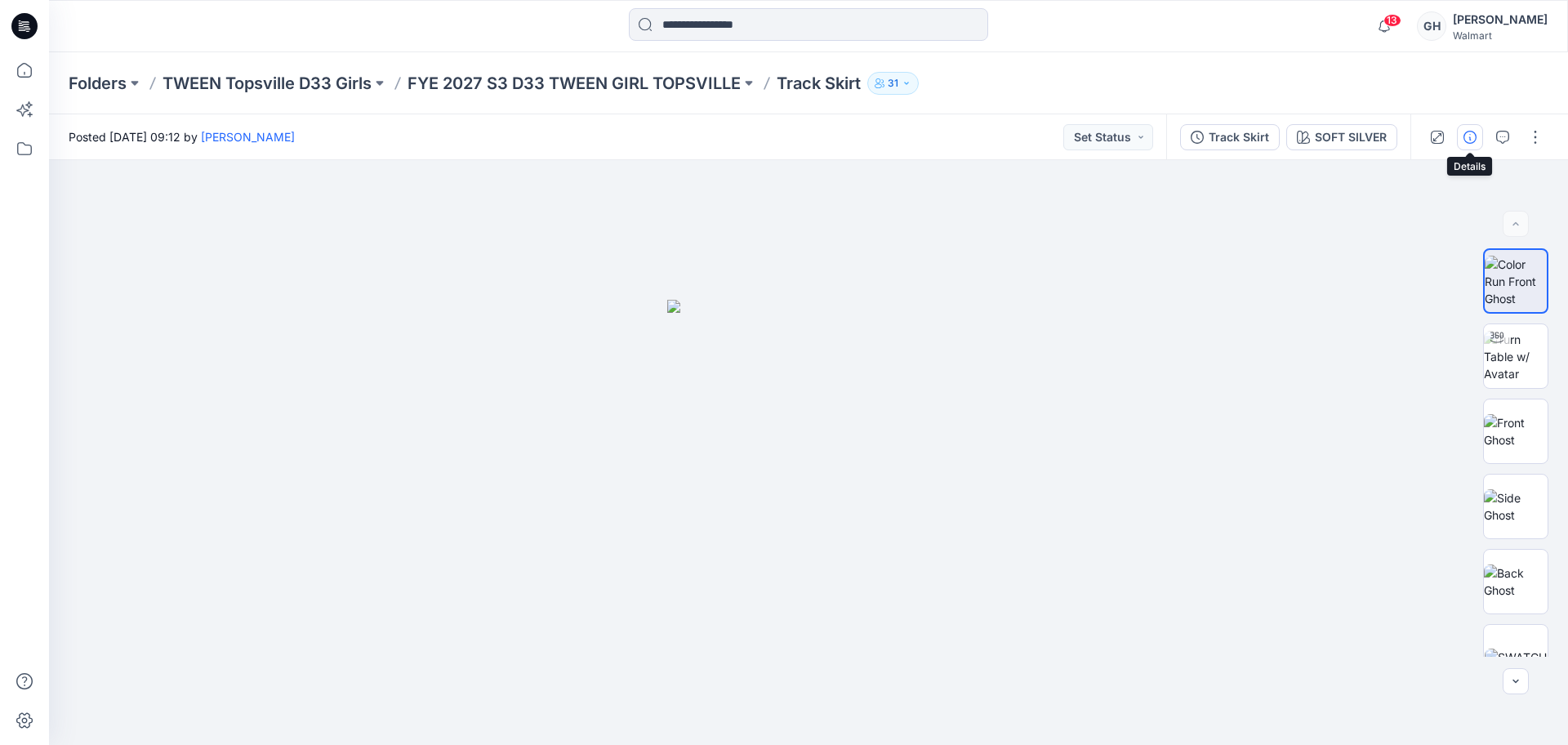
click at [1467, 139] on icon "button" at bounding box center [1470, 138] width 13 height 13
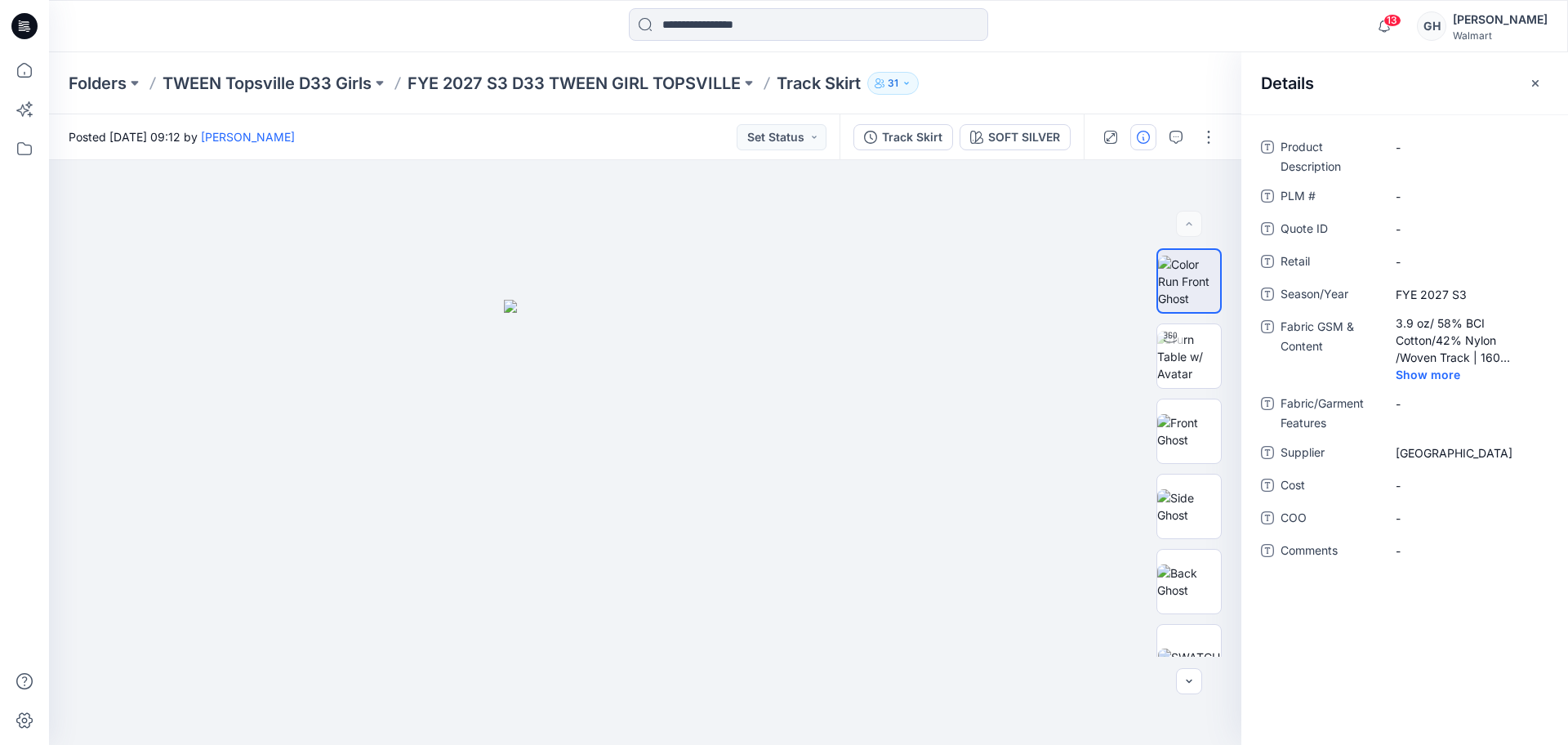
click at [613, 98] on div "Folders TWEEN Topsville D33 Girls FYE 2027 S3 D33 TWEEN GIRL TOPSVILLE Track Sk…" at bounding box center [807, 82] width 1519 height 62
click at [569, 90] on p "FYE 2027 S3 D33 TWEEN GIRL TOPSVILLE" at bounding box center [573, 83] width 333 height 23
